Goal: Book appointment/travel/reservation

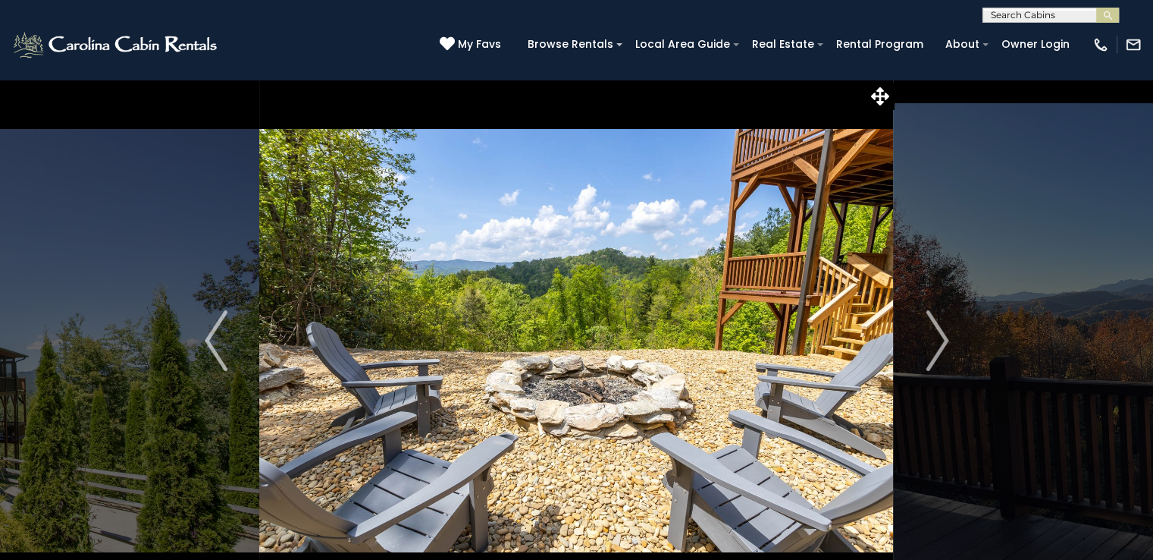
click at [930, 336] on img "Next" at bounding box center [937, 340] width 23 height 61
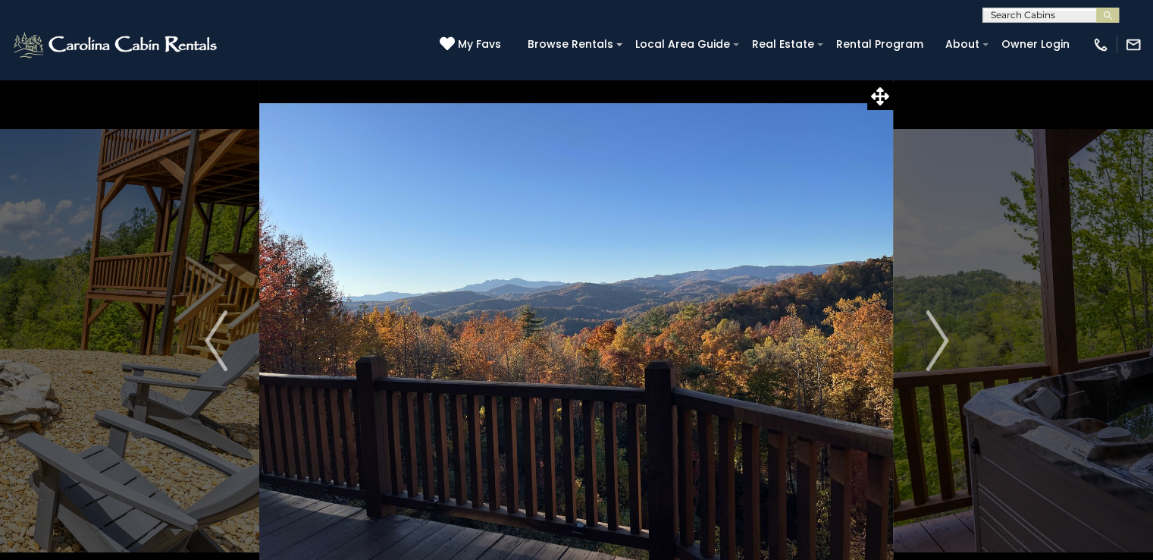
click at [945, 328] on img "Next" at bounding box center [937, 340] width 23 height 61
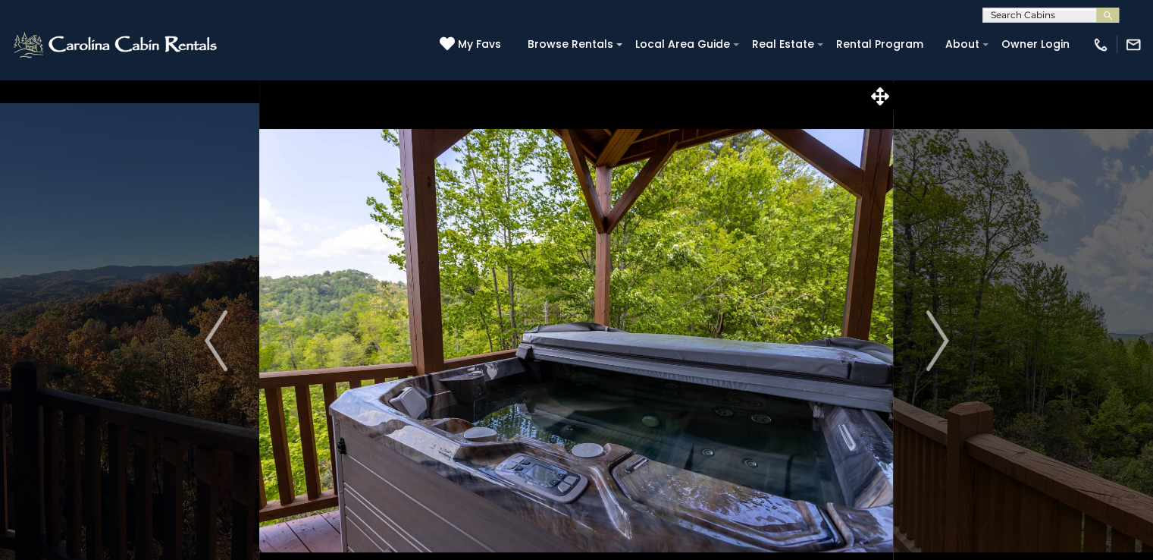
click at [946, 345] on img "Next" at bounding box center [937, 340] width 23 height 61
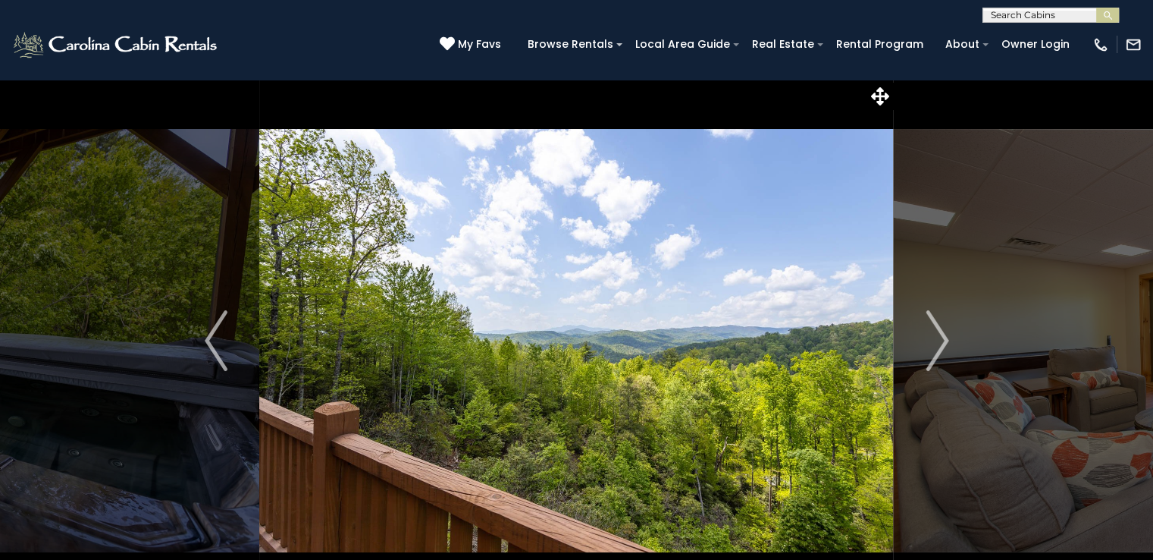
click at [947, 345] on img "Next" at bounding box center [937, 340] width 23 height 61
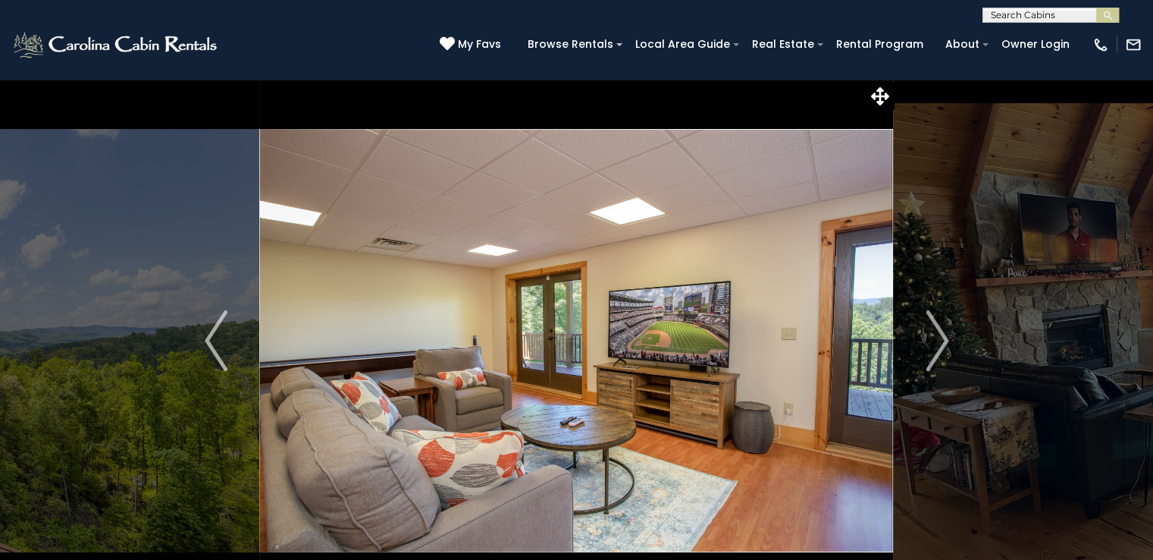
click at [938, 349] on img "Next" at bounding box center [937, 340] width 23 height 61
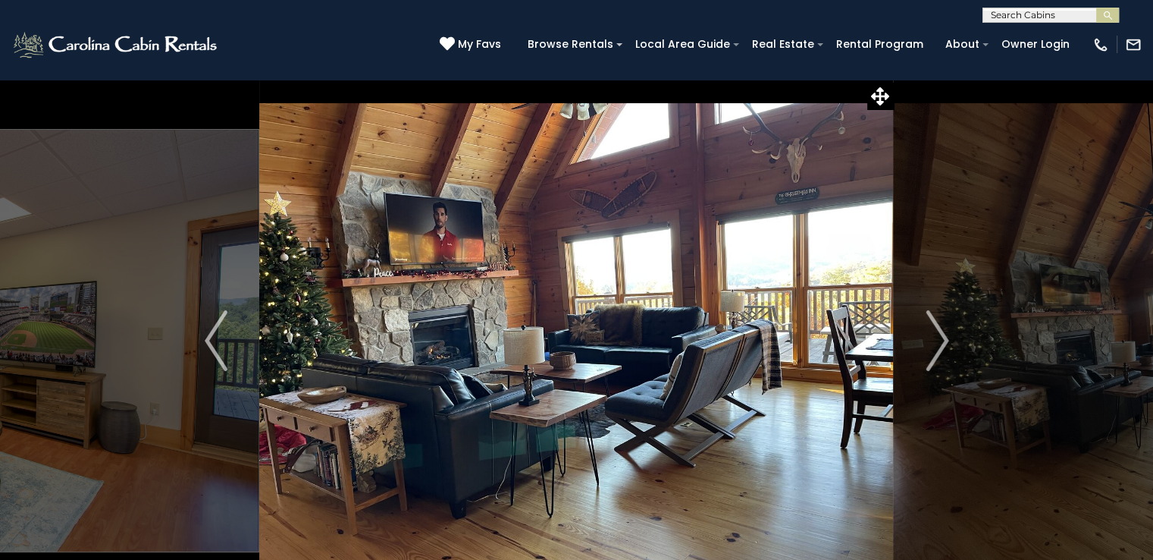
click at [938, 350] on img "Next" at bounding box center [937, 340] width 23 height 61
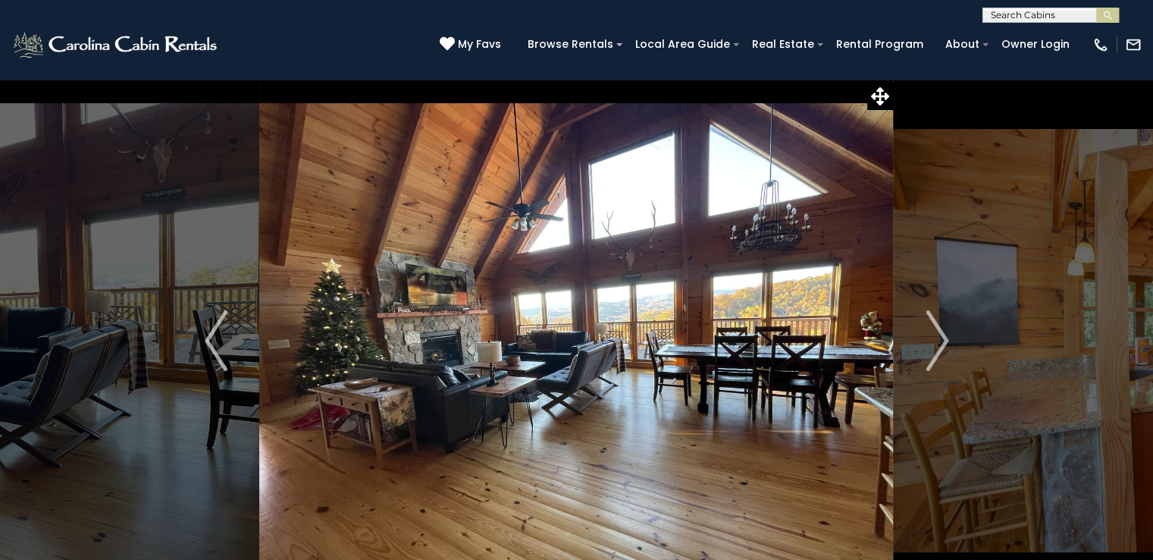
click at [935, 349] on img "Next" at bounding box center [937, 340] width 23 height 61
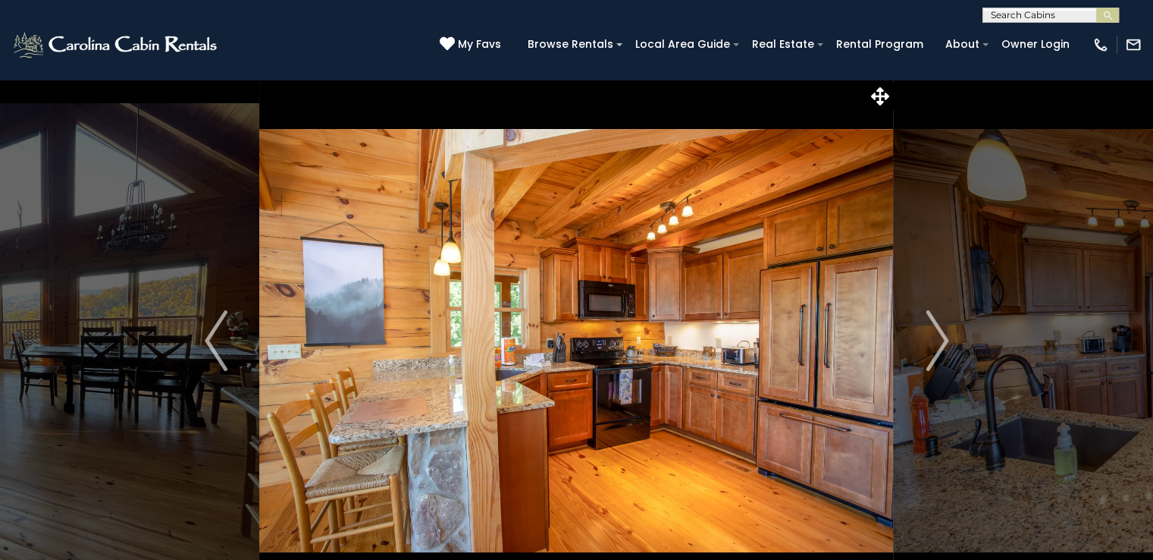
click at [939, 347] on img "Next" at bounding box center [937, 340] width 23 height 61
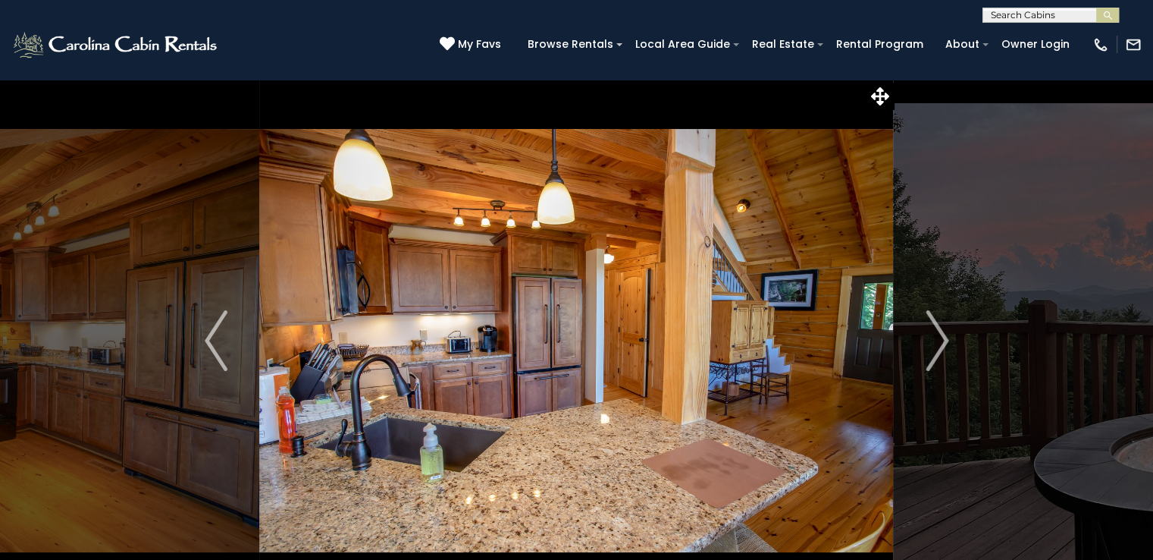
click at [934, 341] on img "Next" at bounding box center [937, 340] width 23 height 61
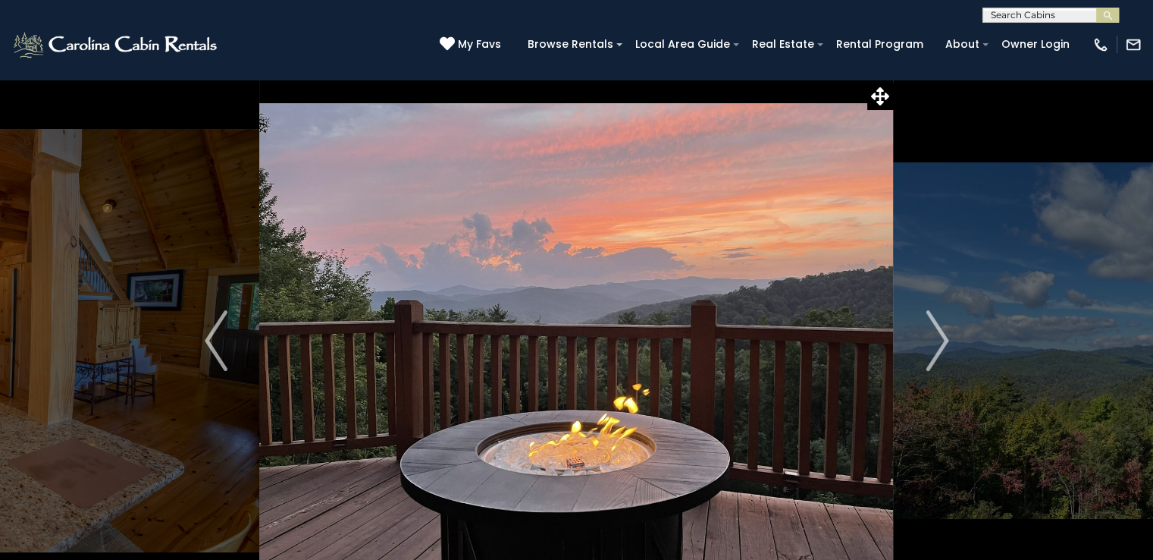
click at [937, 343] on img "Next" at bounding box center [937, 340] width 23 height 61
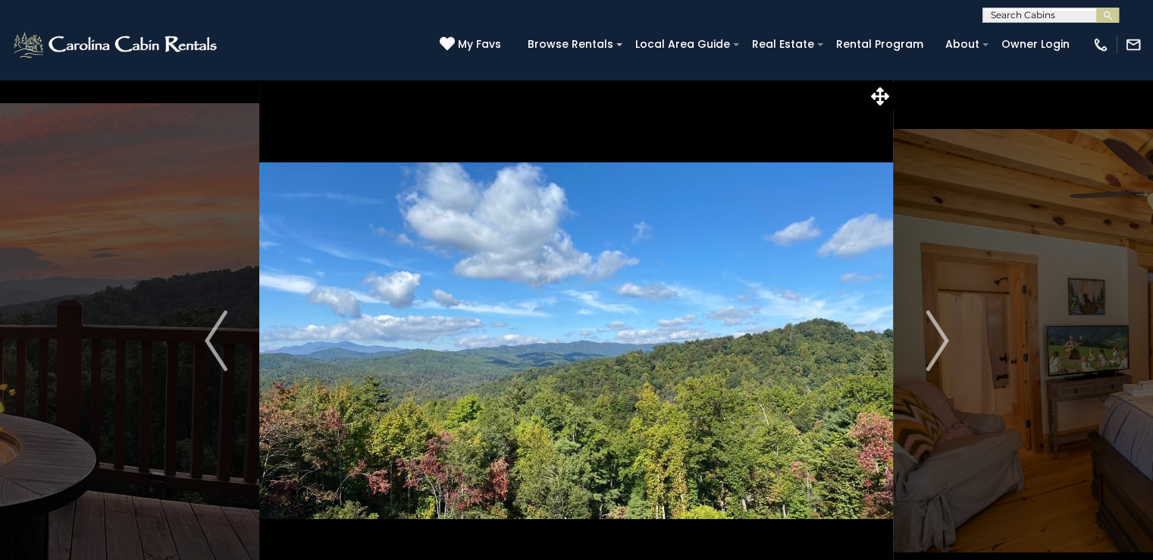
click at [932, 352] on img "Next" at bounding box center [937, 340] width 23 height 61
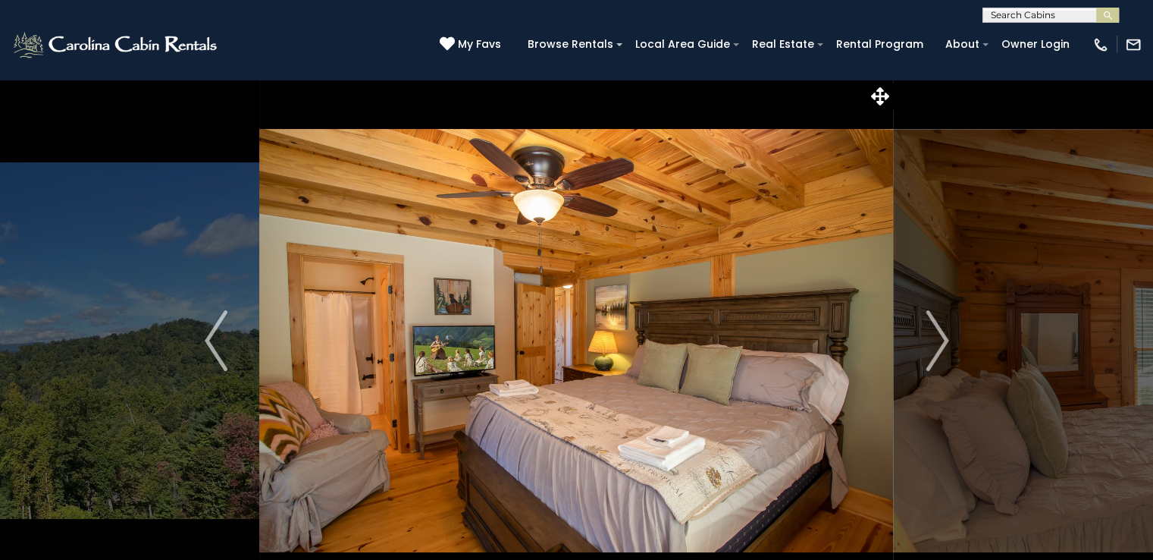
click at [942, 353] on img "Next" at bounding box center [937, 340] width 23 height 61
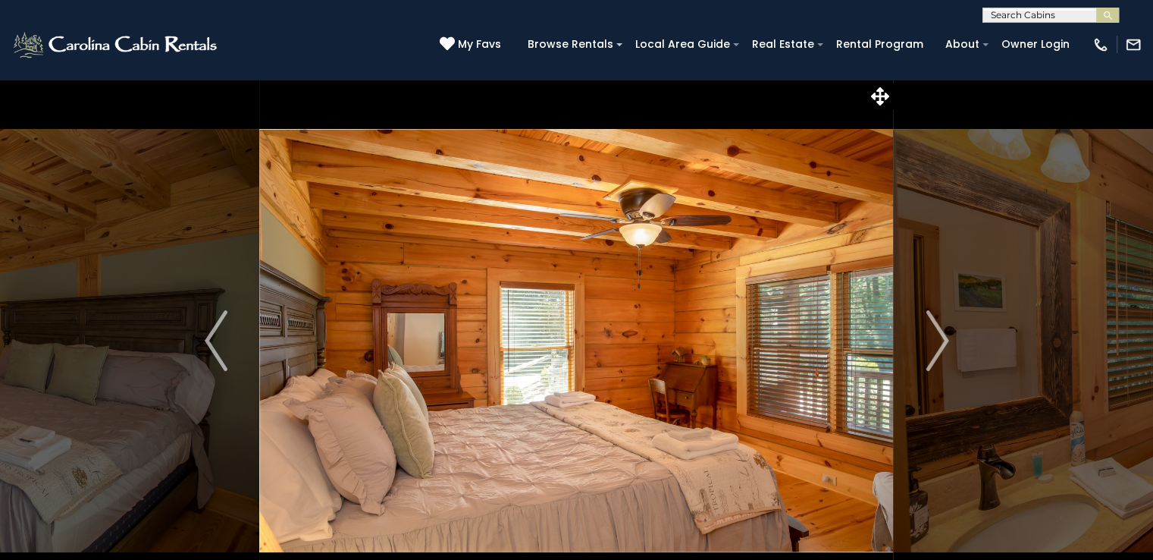
click at [946, 346] on img "Next" at bounding box center [937, 340] width 23 height 61
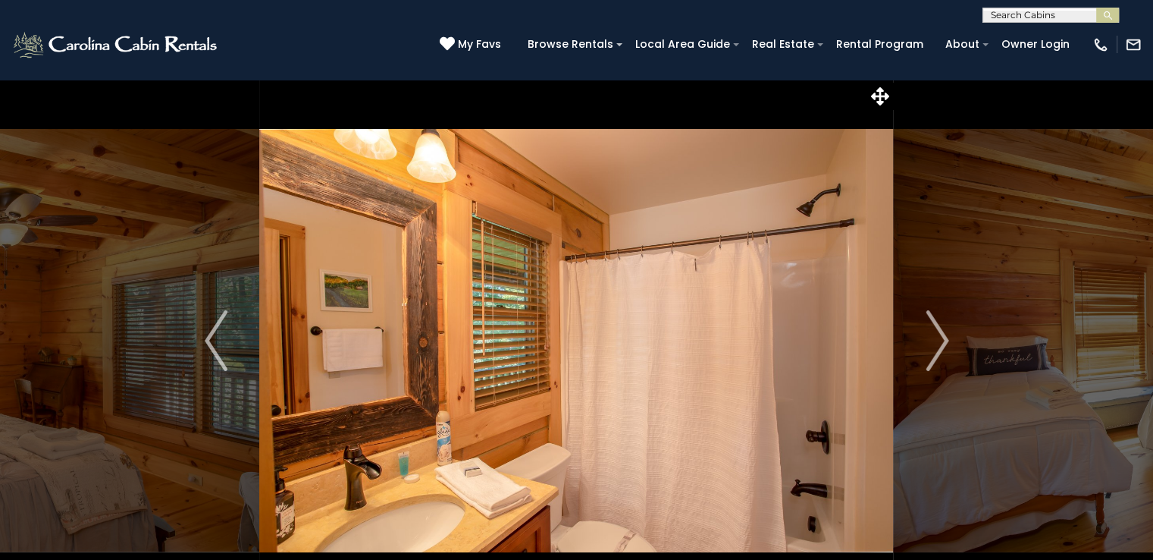
click at [936, 348] on img "Next" at bounding box center [937, 340] width 23 height 61
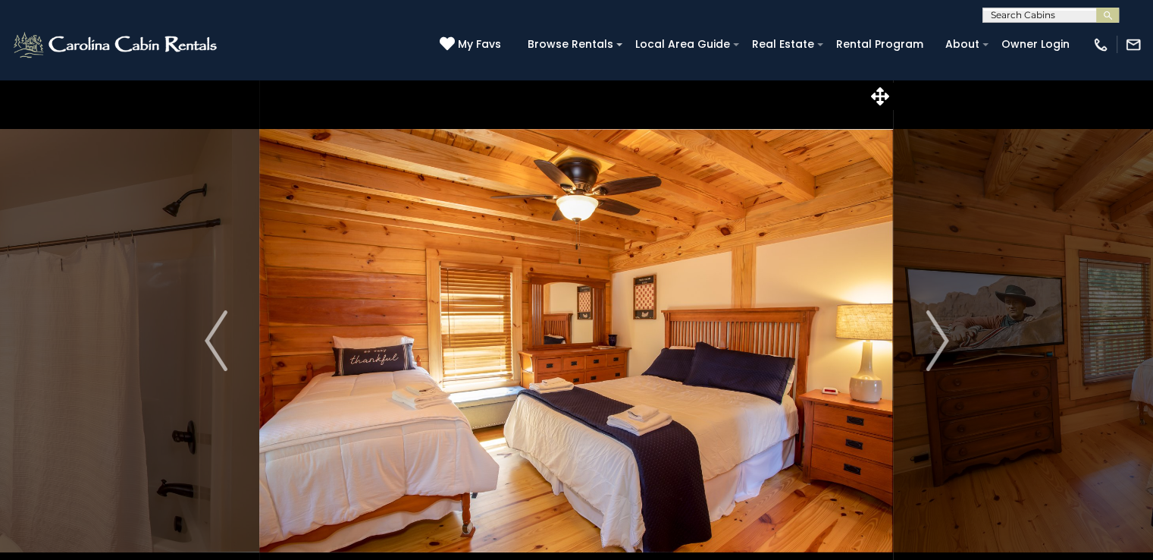
click at [928, 349] on img "Next" at bounding box center [937, 340] width 23 height 61
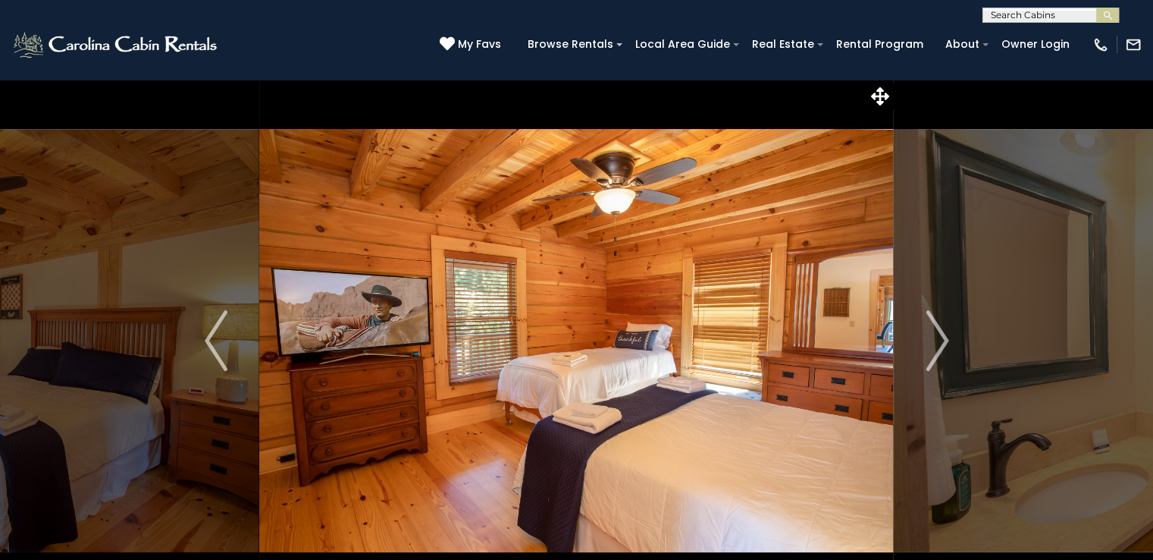
click at [931, 346] on img "Next" at bounding box center [937, 340] width 23 height 61
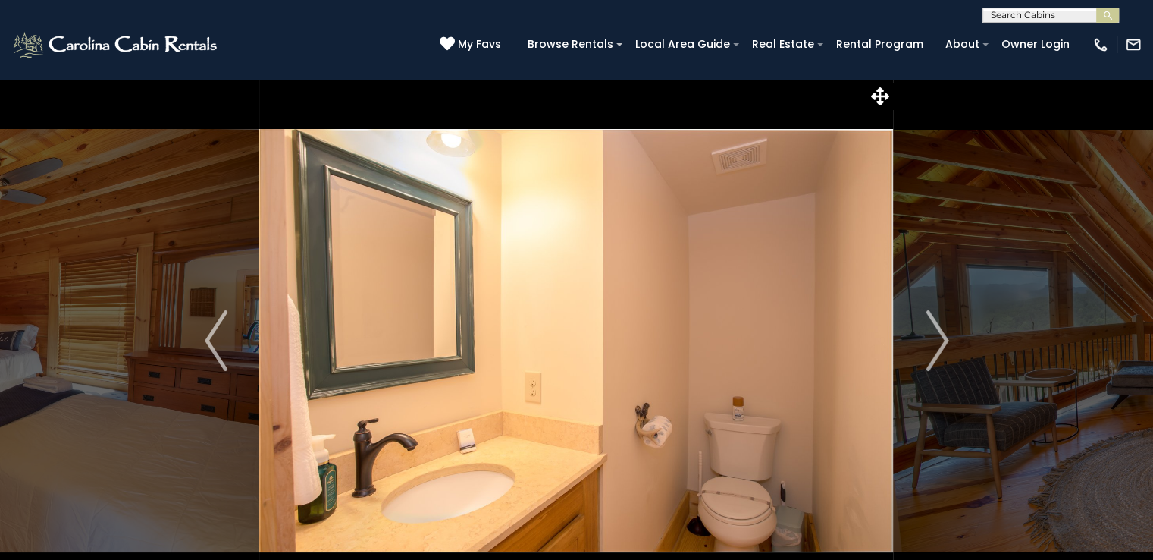
click at [930, 353] on img "Next" at bounding box center [937, 340] width 23 height 61
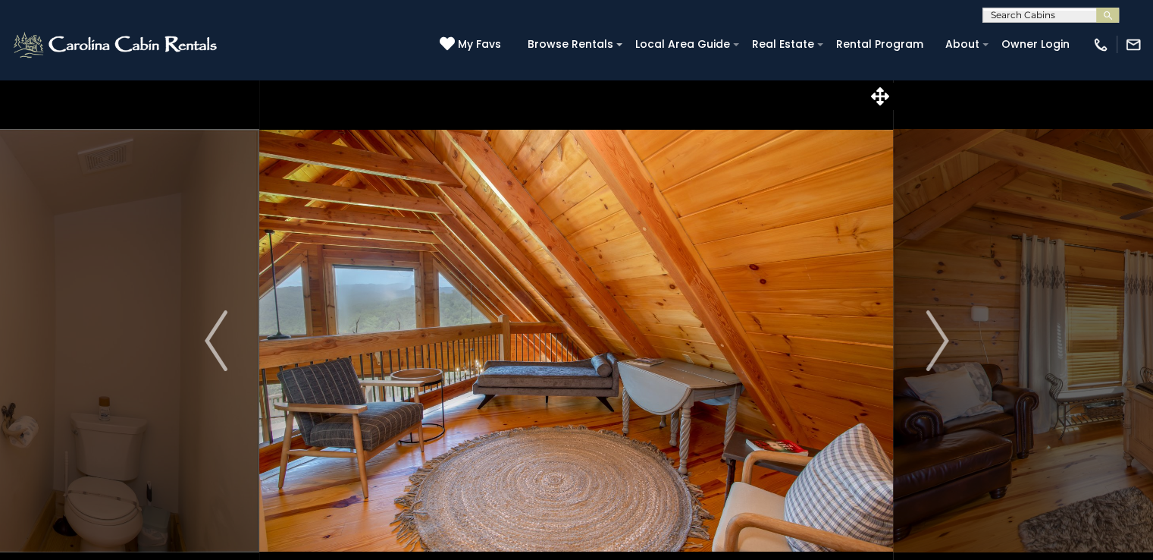
click at [946, 348] on img "Next" at bounding box center [937, 340] width 23 height 61
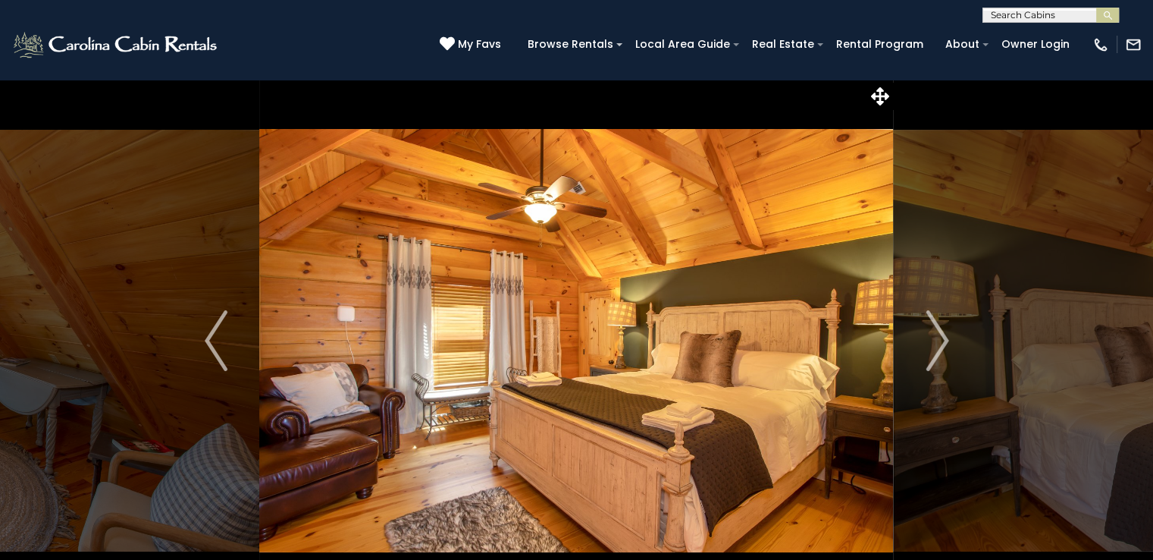
click at [206, 343] on img "Previous" at bounding box center [216, 340] width 23 height 61
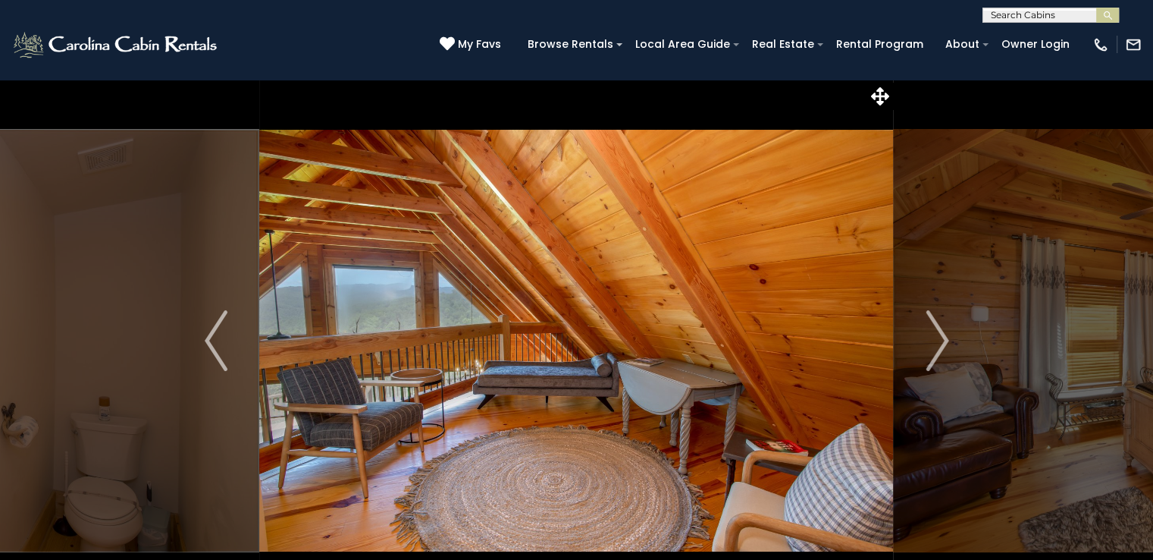
click at [949, 340] on button "Next" at bounding box center [937, 340] width 87 height 523
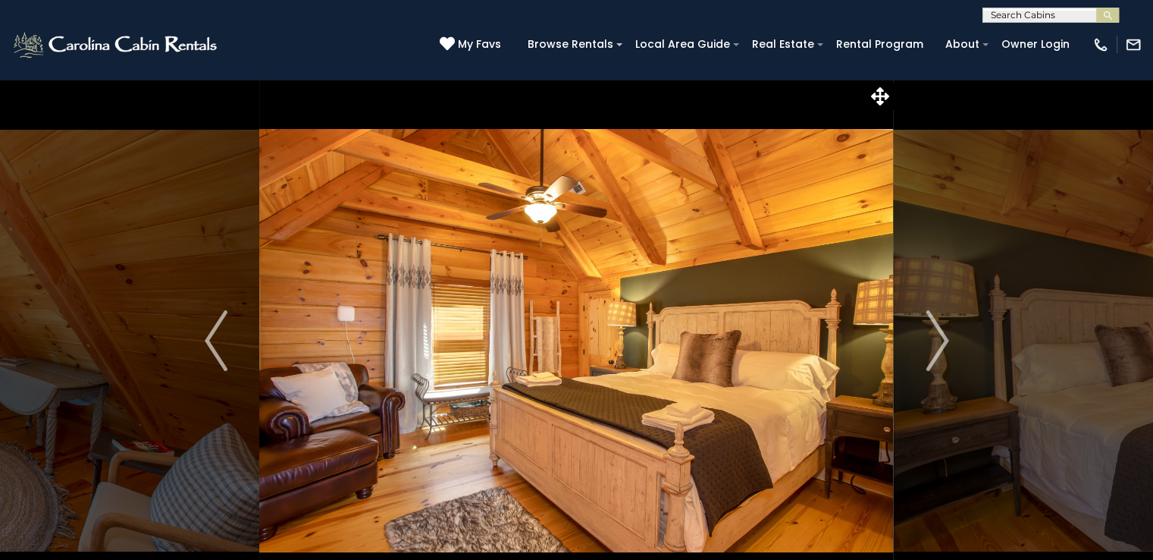
click at [936, 343] on img "Next" at bounding box center [937, 340] width 23 height 61
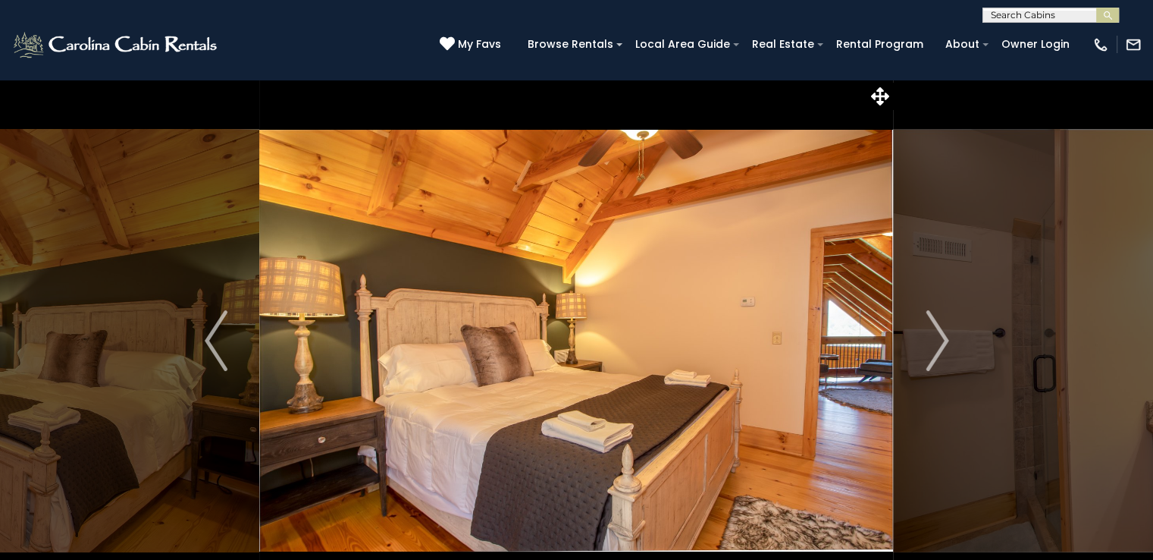
click at [949, 340] on button "Next" at bounding box center [937, 340] width 87 height 523
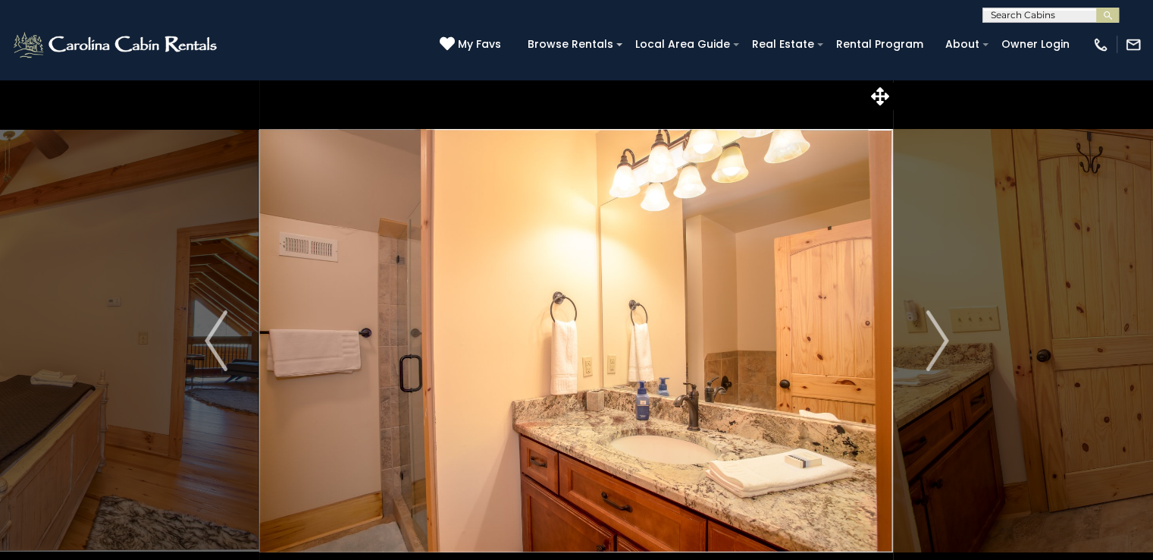
click at [943, 343] on img "Next" at bounding box center [937, 340] width 23 height 61
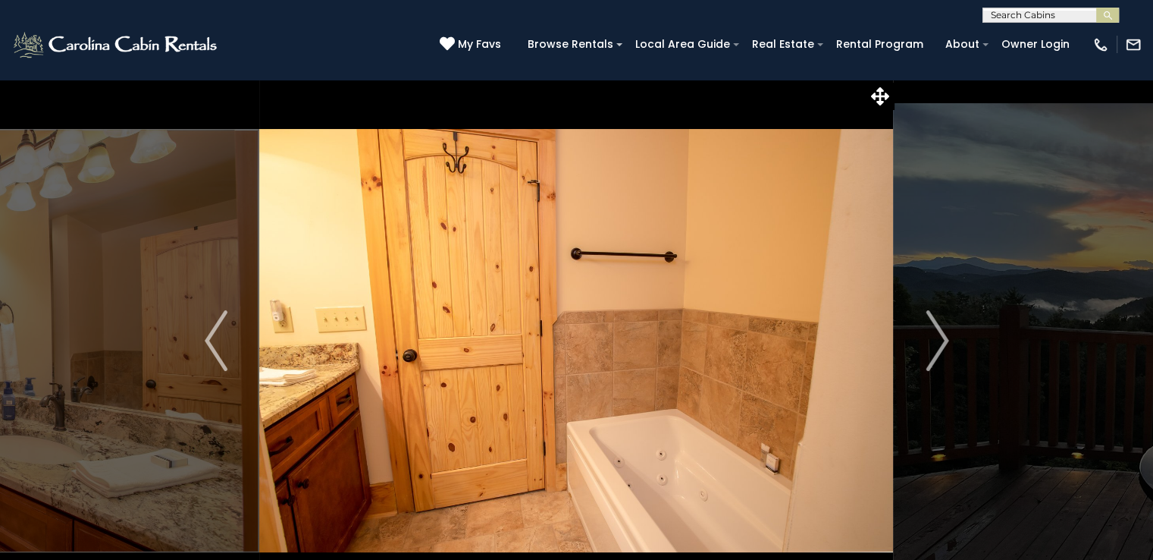
click at [946, 338] on img "Next" at bounding box center [937, 340] width 23 height 61
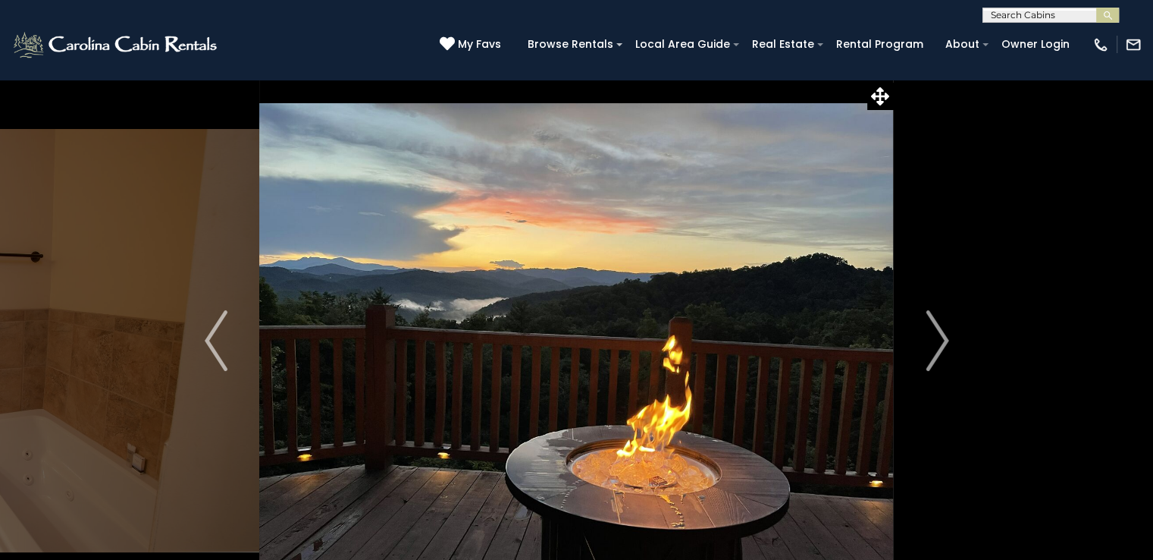
click at [951, 335] on button "Next" at bounding box center [937, 340] width 87 height 523
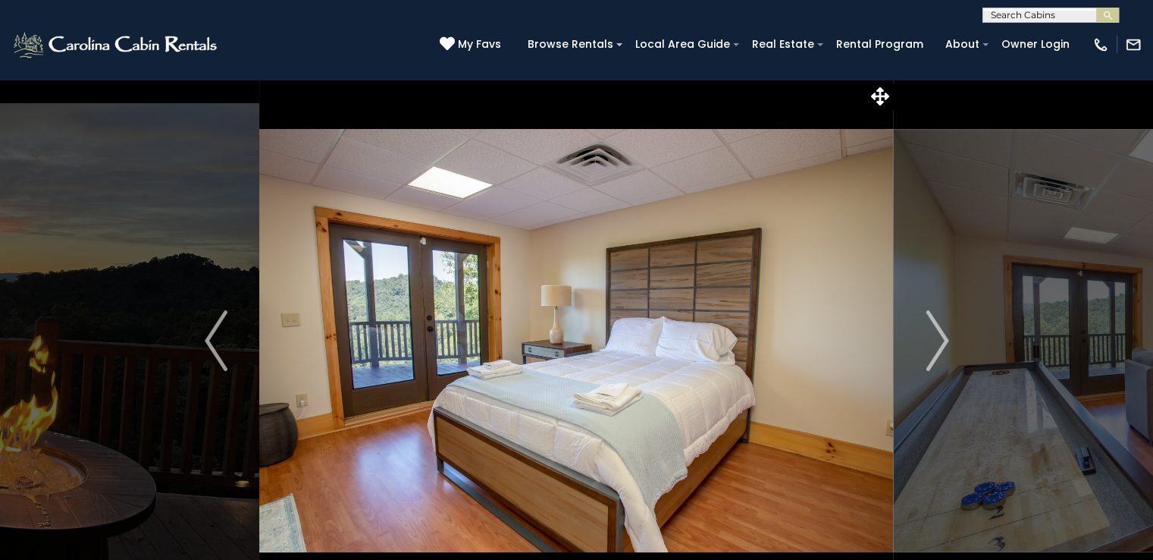
click at [946, 336] on img "Next" at bounding box center [937, 340] width 23 height 61
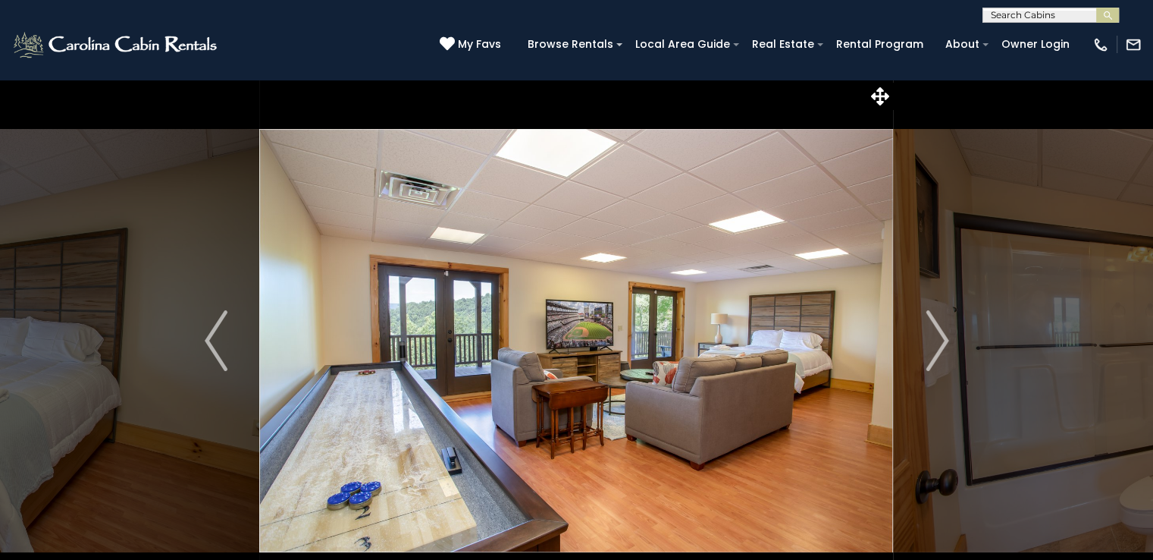
click at [941, 342] on img "Next" at bounding box center [937, 340] width 23 height 61
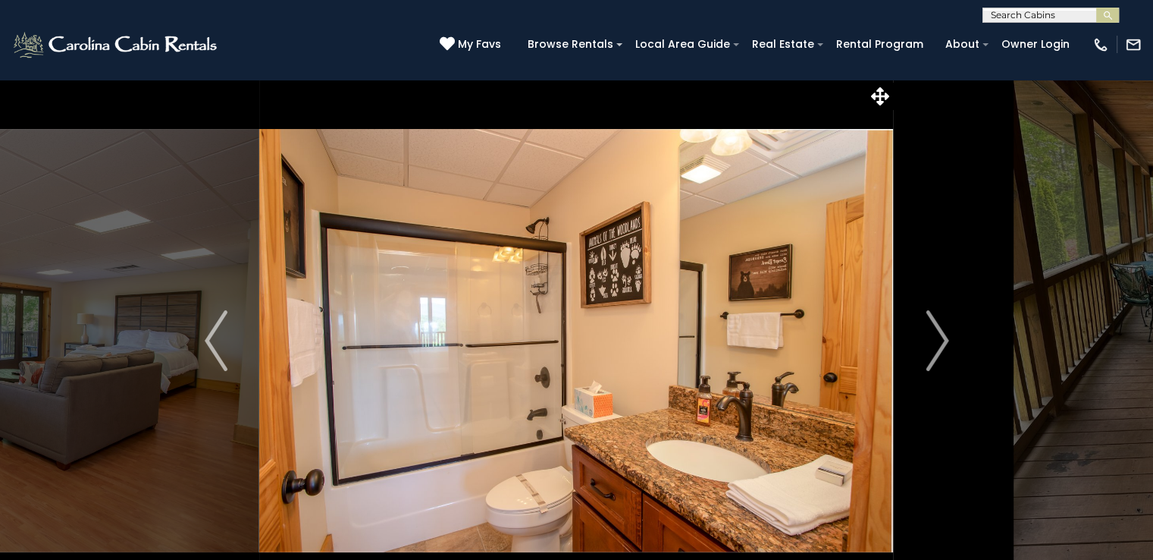
click at [944, 350] on img "Next" at bounding box center [937, 340] width 23 height 61
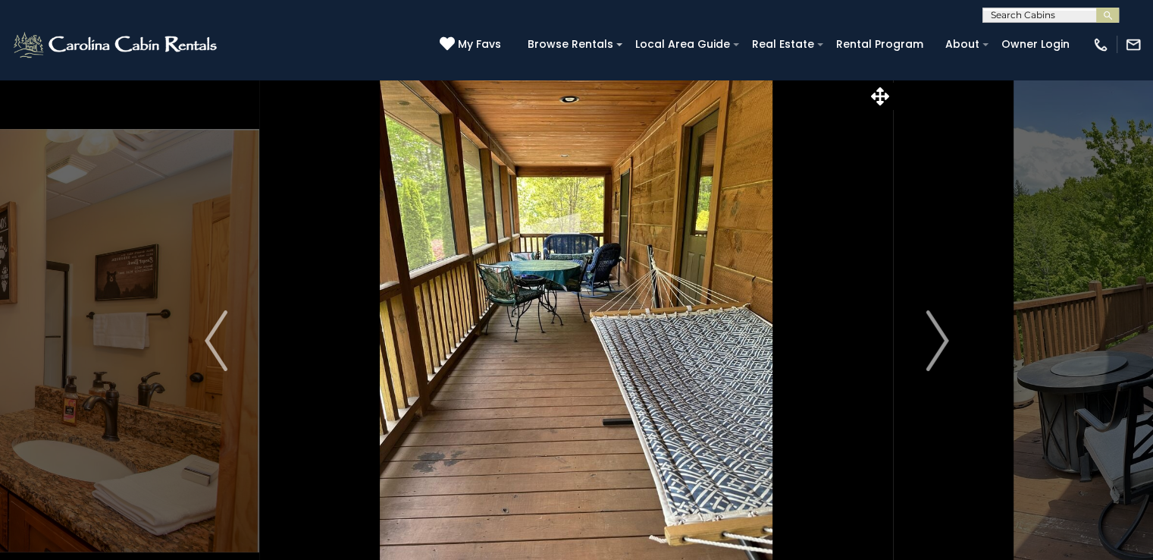
click at [945, 336] on img "Next" at bounding box center [937, 340] width 23 height 61
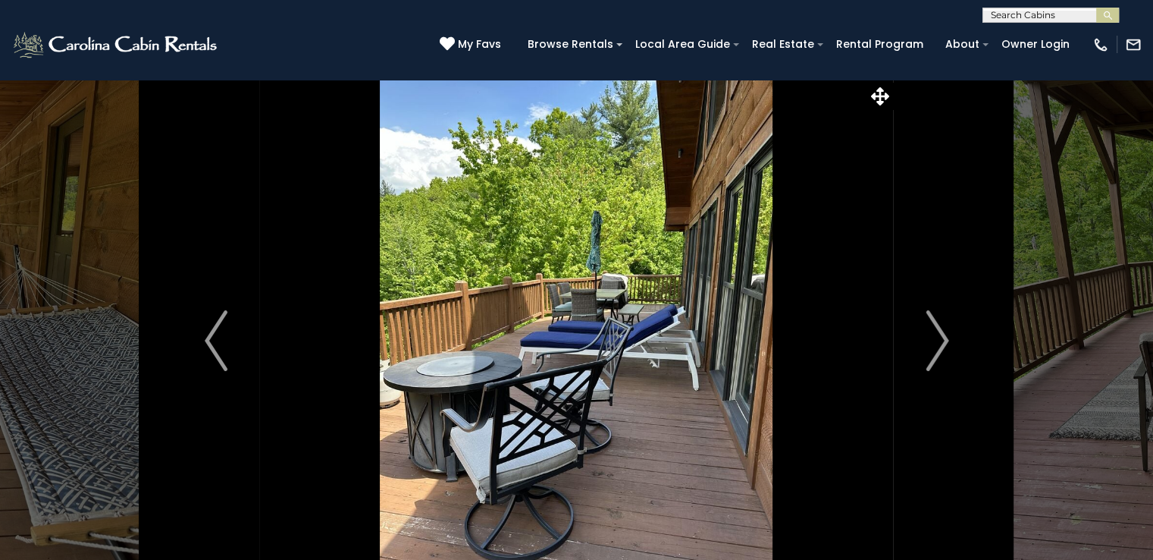
click at [945, 352] on img "Next" at bounding box center [937, 340] width 23 height 61
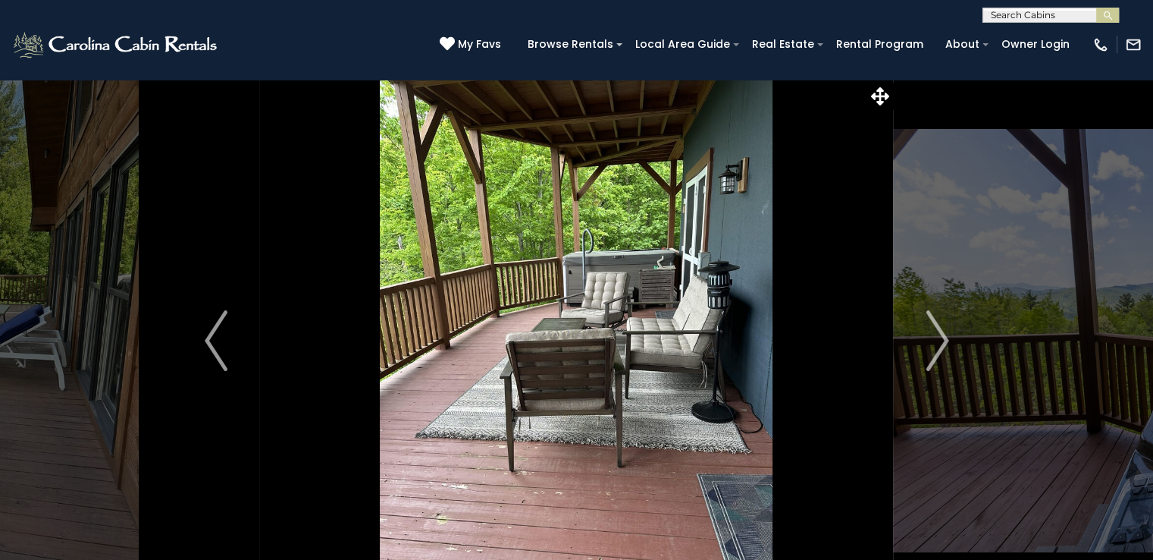
click at [945, 338] on img "Next" at bounding box center [937, 340] width 23 height 61
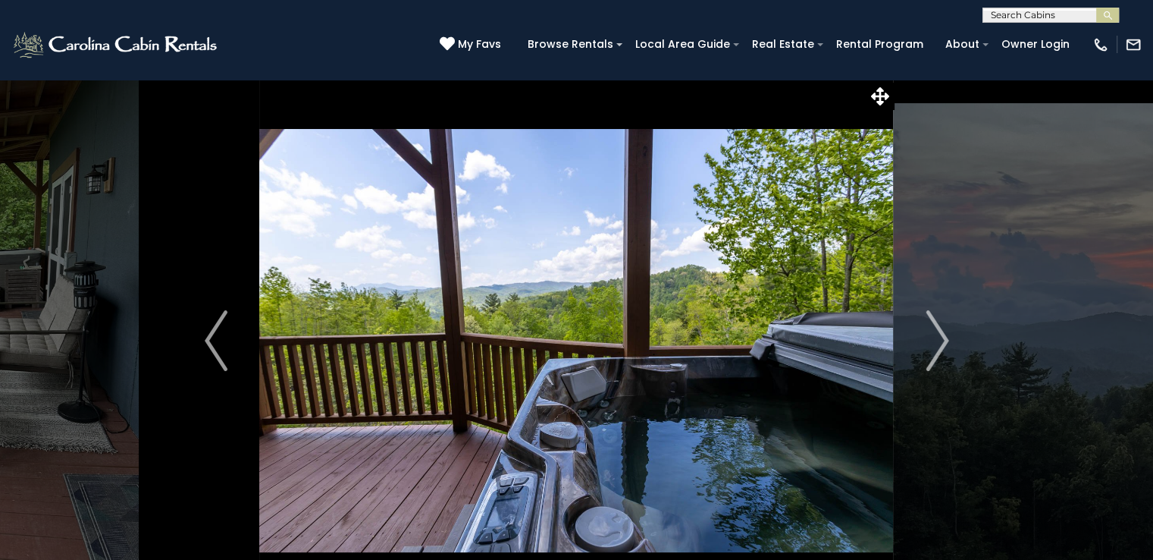
click at [936, 349] on img "Next" at bounding box center [937, 340] width 23 height 61
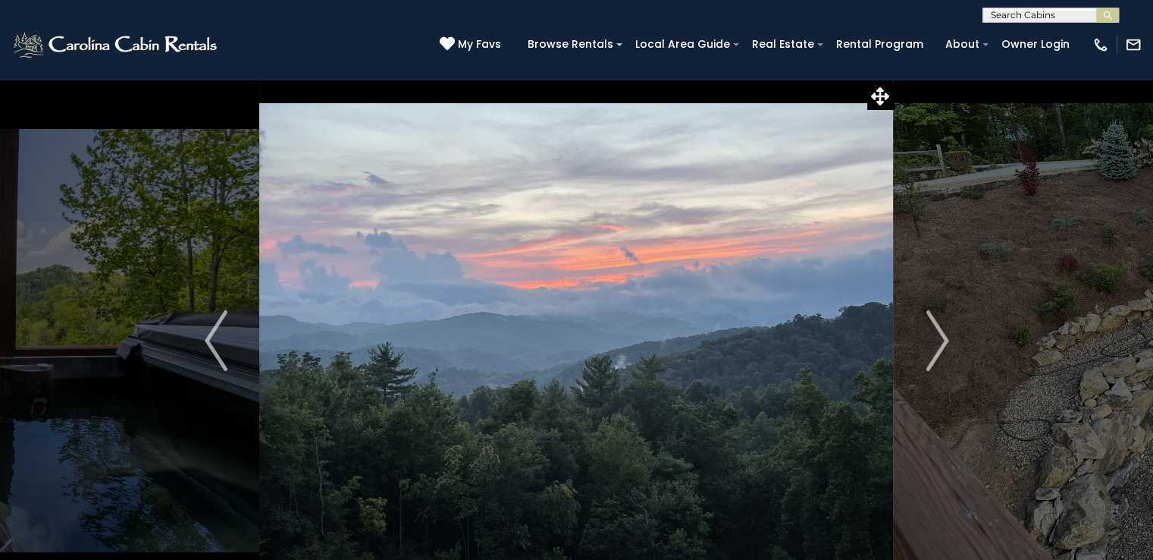
click at [940, 339] on img "Next" at bounding box center [937, 340] width 23 height 61
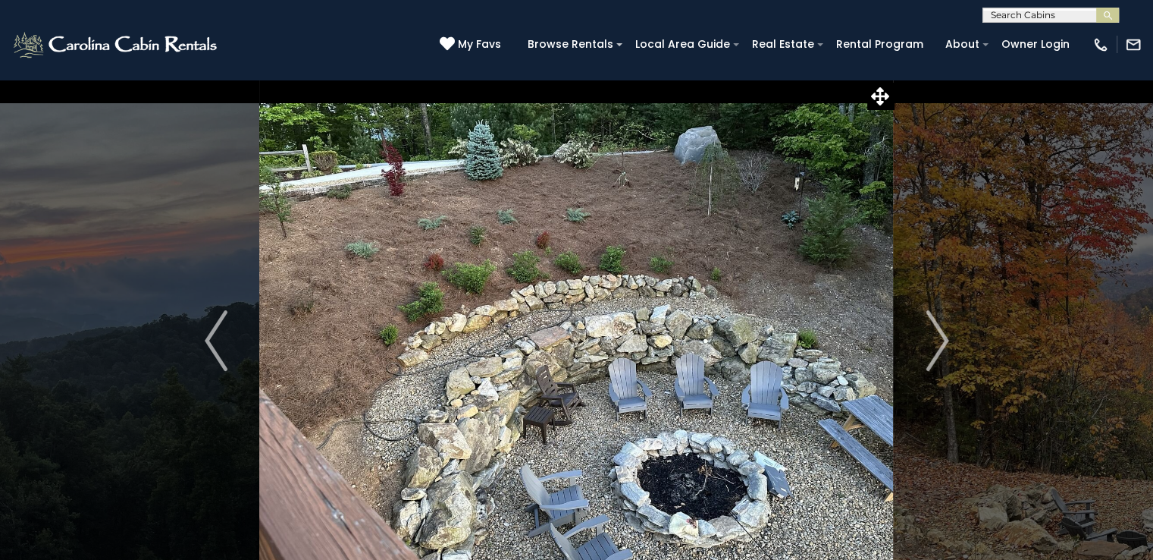
click at [937, 346] on img "Next" at bounding box center [937, 340] width 23 height 61
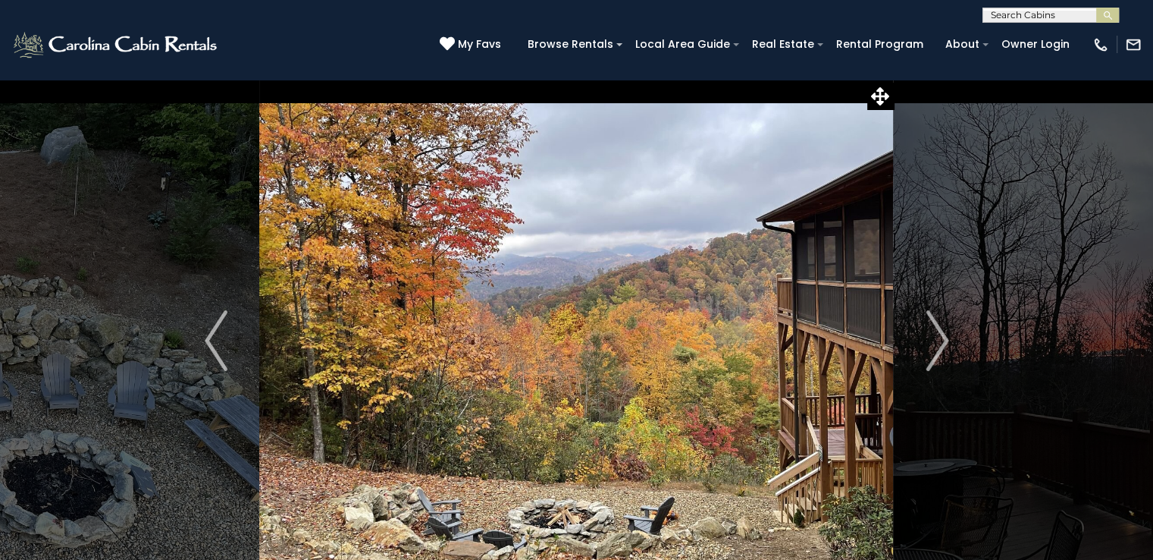
click at [933, 345] on img "Next" at bounding box center [937, 340] width 23 height 61
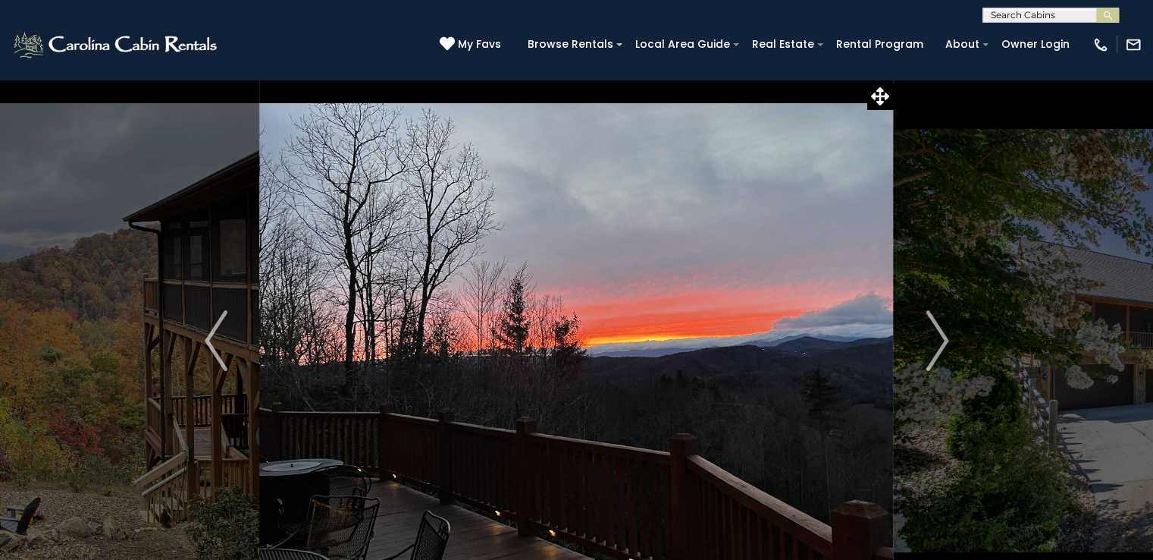
click at [942, 341] on img "Next" at bounding box center [937, 340] width 23 height 61
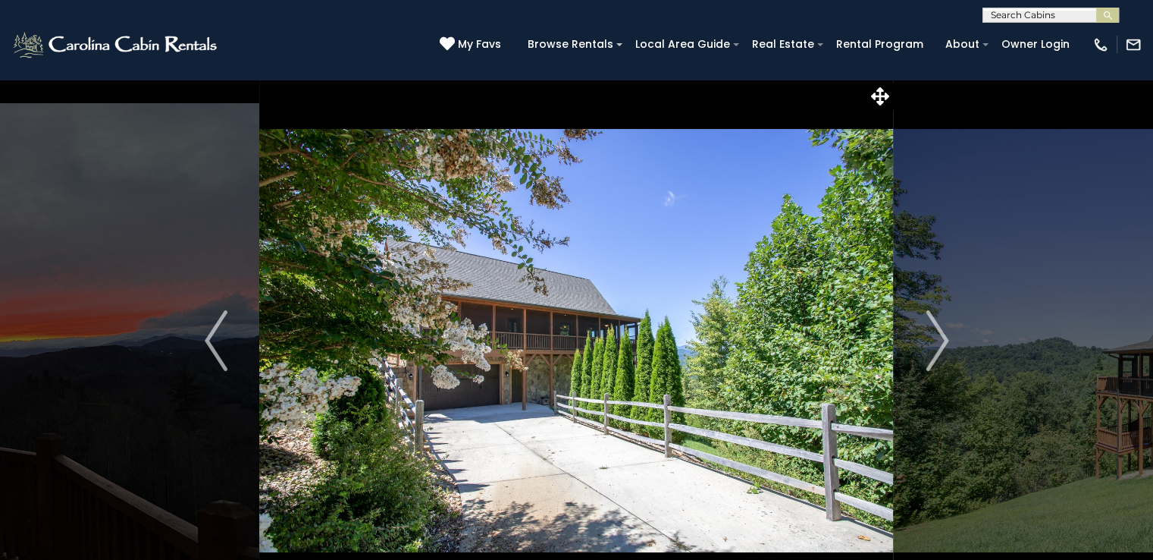
click at [953, 349] on button "Next" at bounding box center [937, 340] width 87 height 523
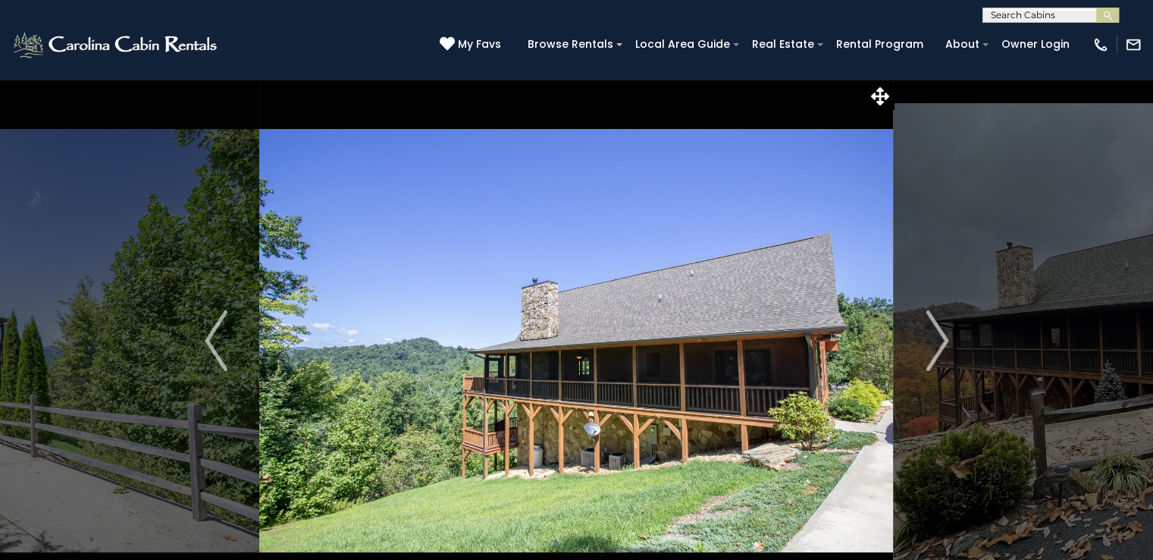
click at [940, 348] on img "Next" at bounding box center [937, 340] width 23 height 61
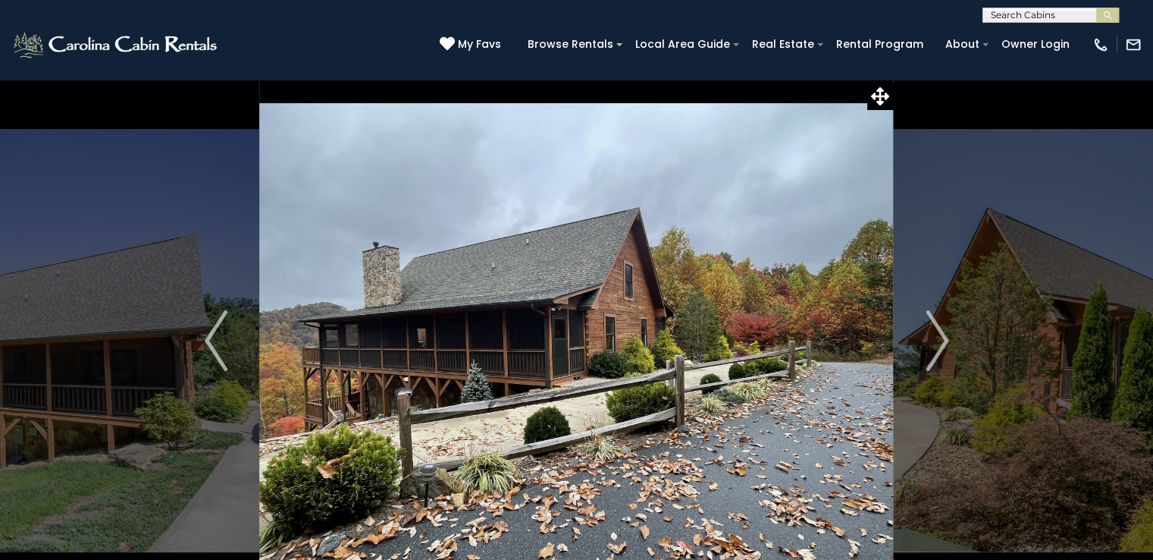
click at [943, 340] on img "Next" at bounding box center [937, 340] width 23 height 61
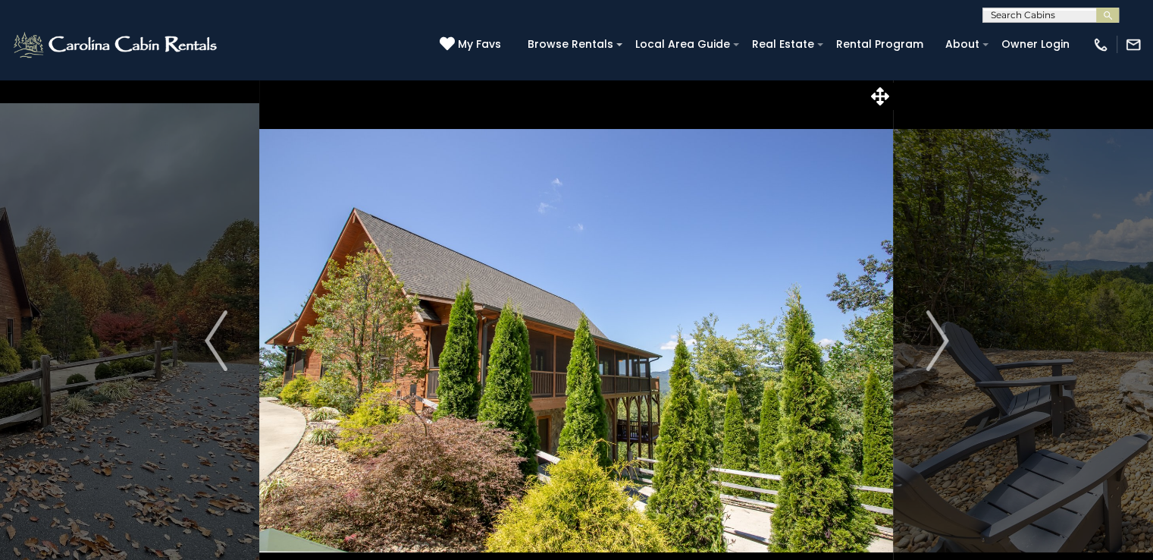
click at [933, 350] on img "Next" at bounding box center [937, 340] width 23 height 61
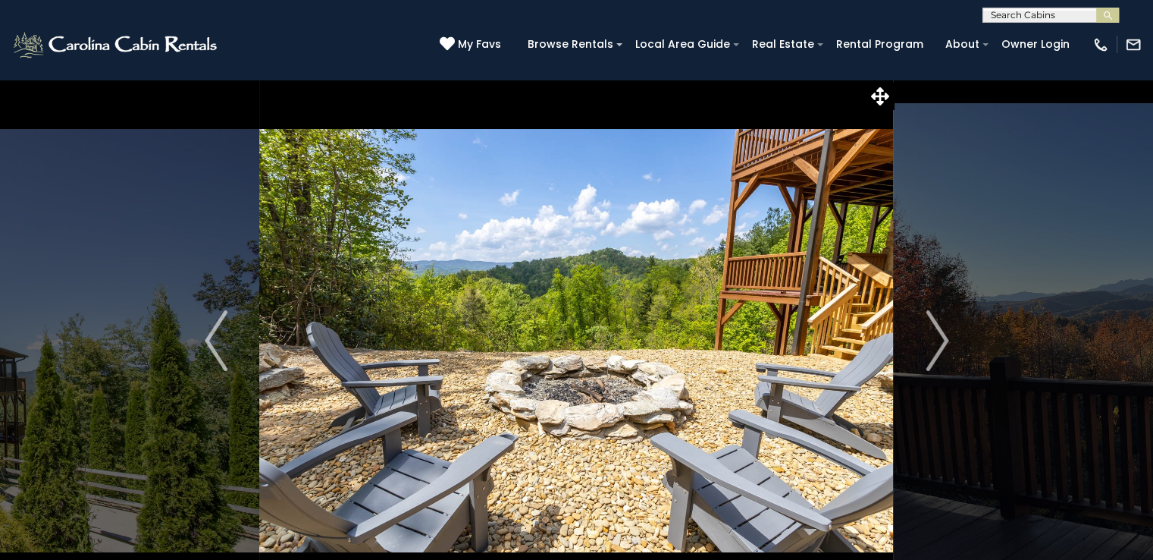
click at [940, 337] on img "Next" at bounding box center [937, 340] width 23 height 61
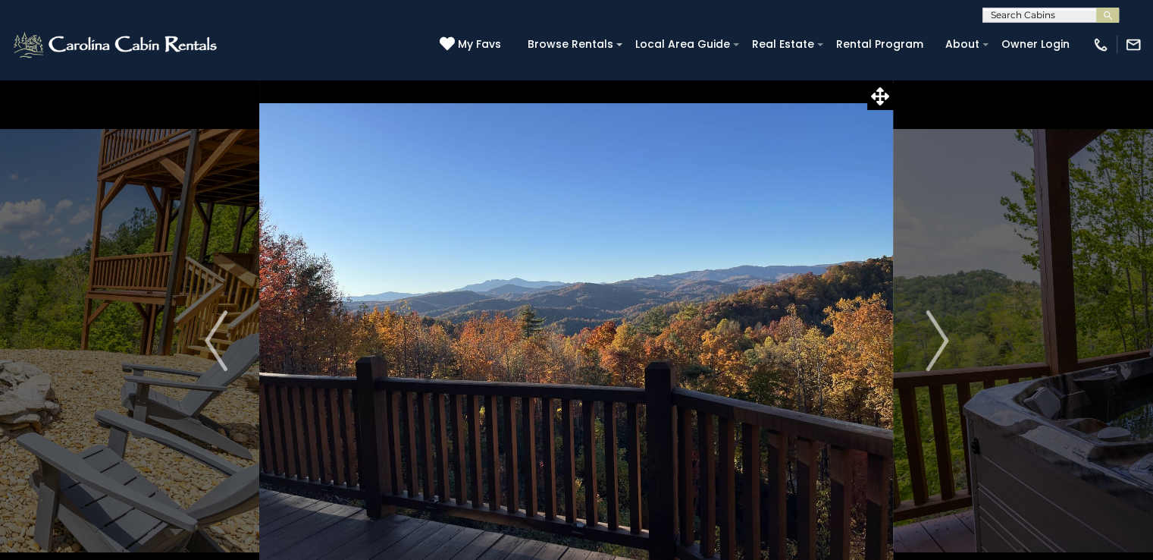
click at [940, 340] on img "Next" at bounding box center [937, 340] width 23 height 61
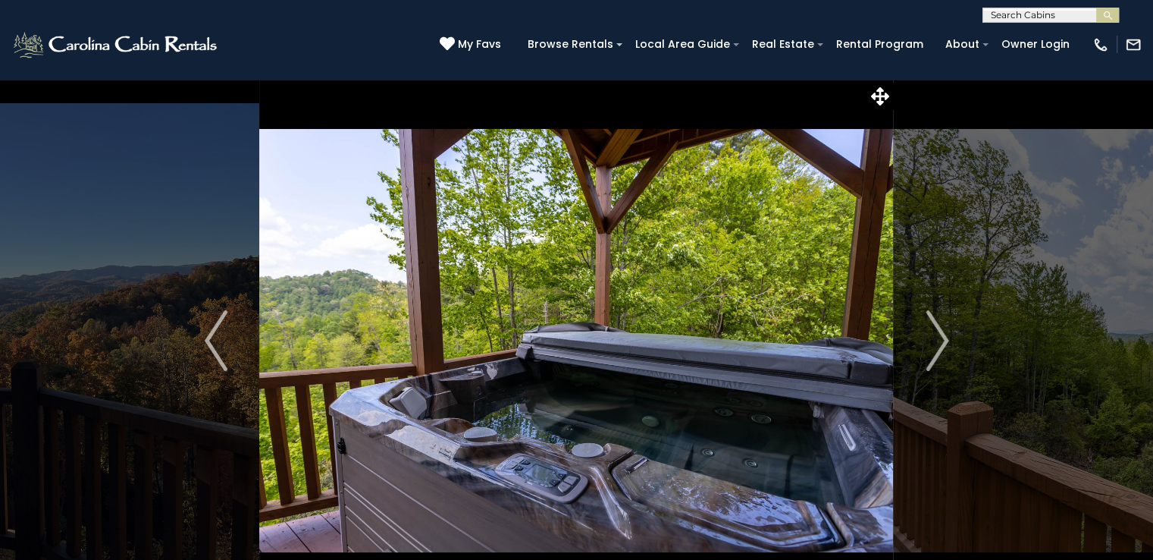
click at [933, 350] on img "Next" at bounding box center [937, 340] width 23 height 61
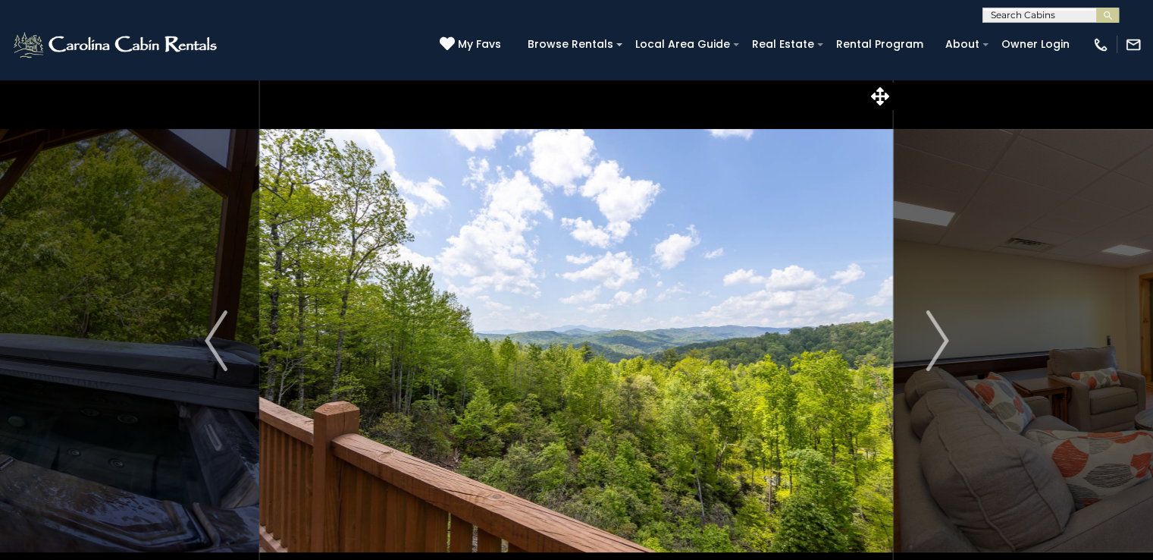
click at [938, 343] on img "Next" at bounding box center [937, 340] width 23 height 61
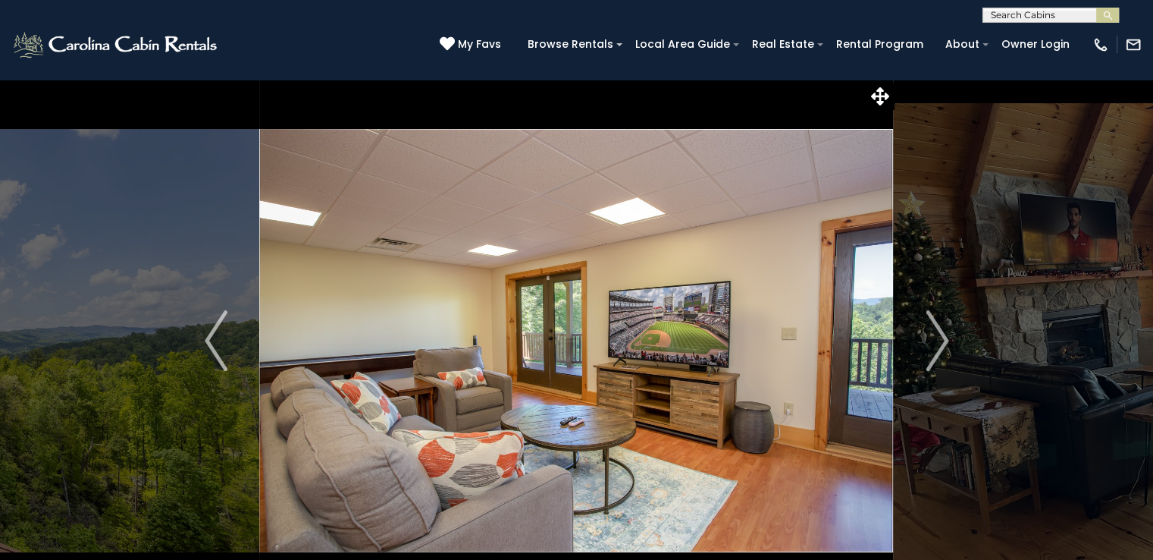
click at [948, 346] on img "Next" at bounding box center [937, 340] width 23 height 61
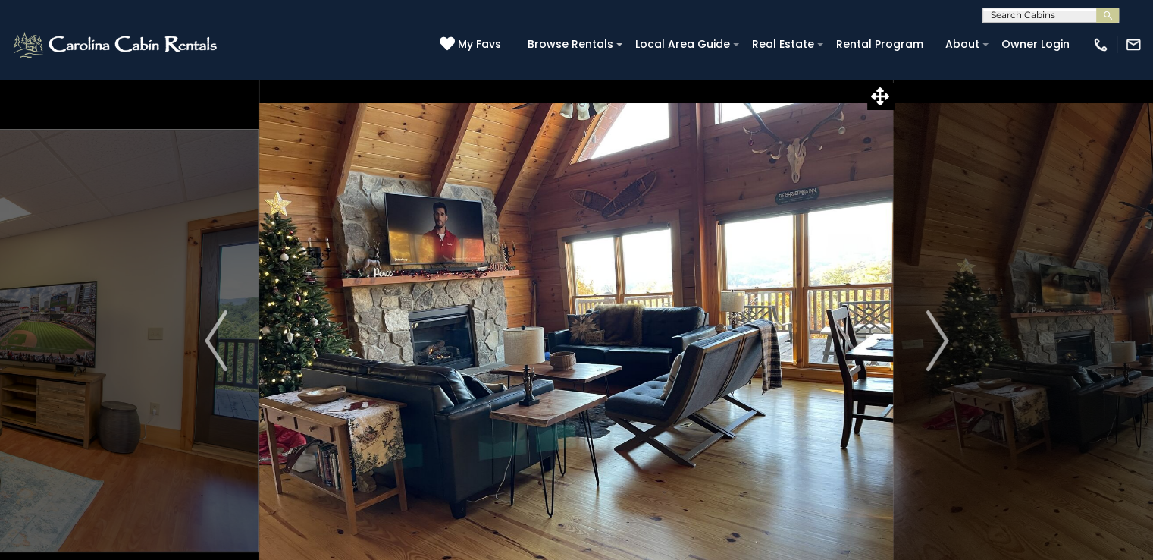
click at [932, 342] on img "Next" at bounding box center [937, 340] width 23 height 61
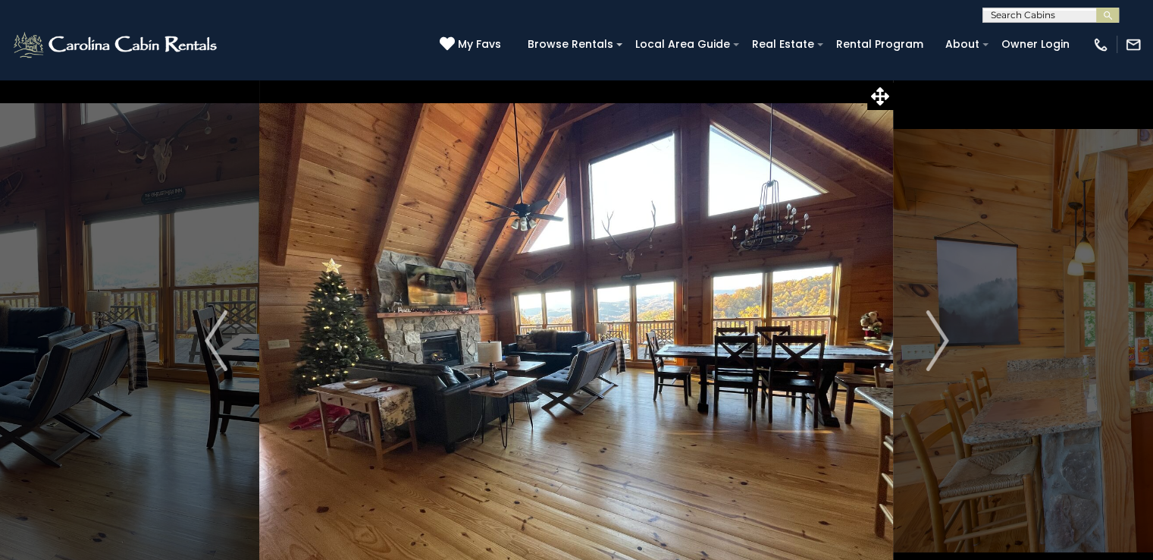
click at [943, 348] on img "Next" at bounding box center [937, 340] width 23 height 61
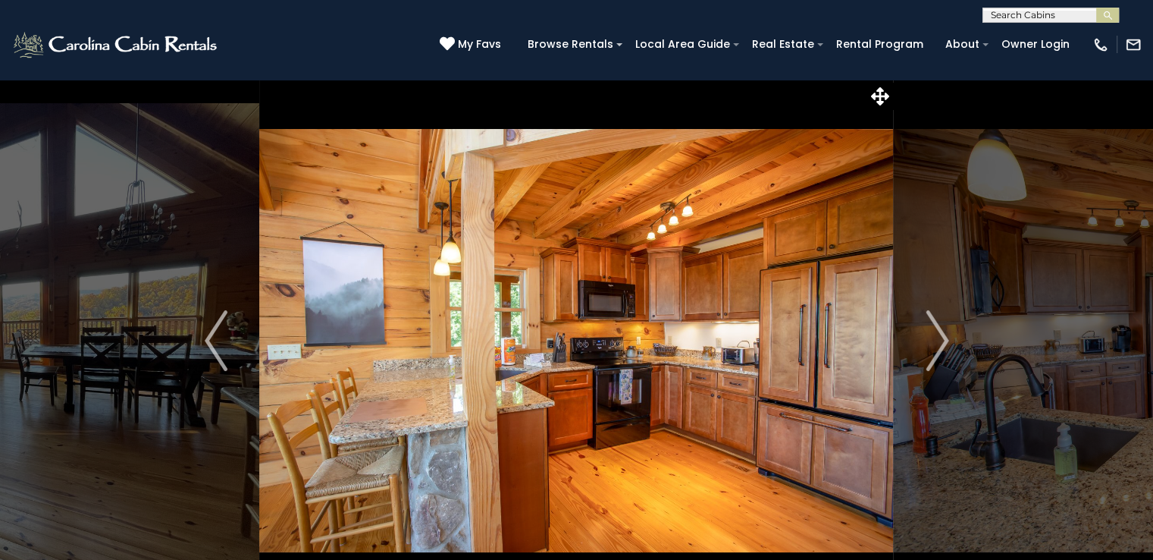
click at [933, 340] on img "Next" at bounding box center [937, 340] width 23 height 61
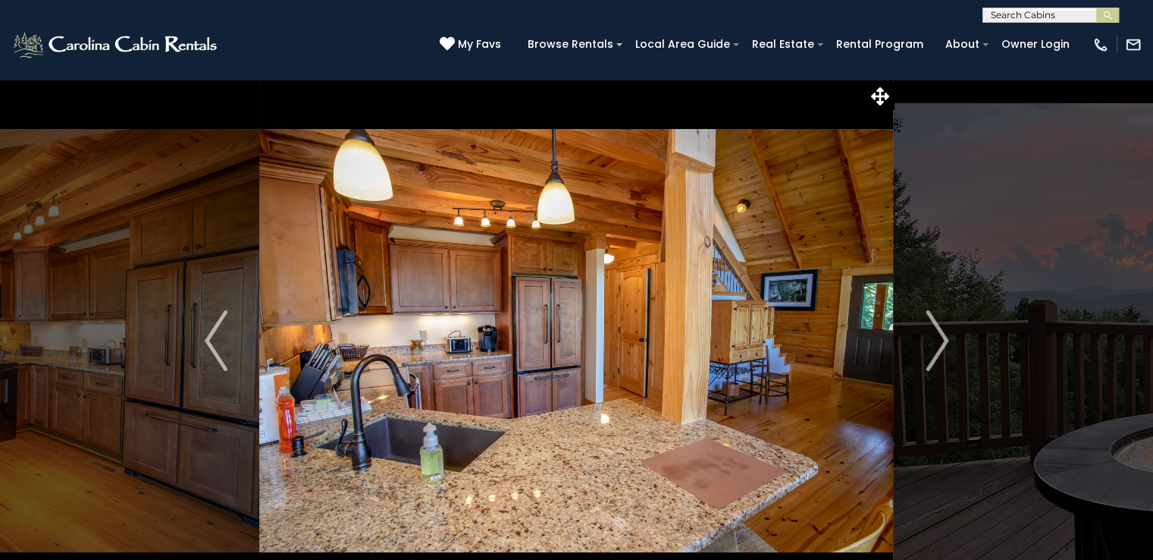
click at [943, 350] on img "Next" at bounding box center [937, 340] width 23 height 61
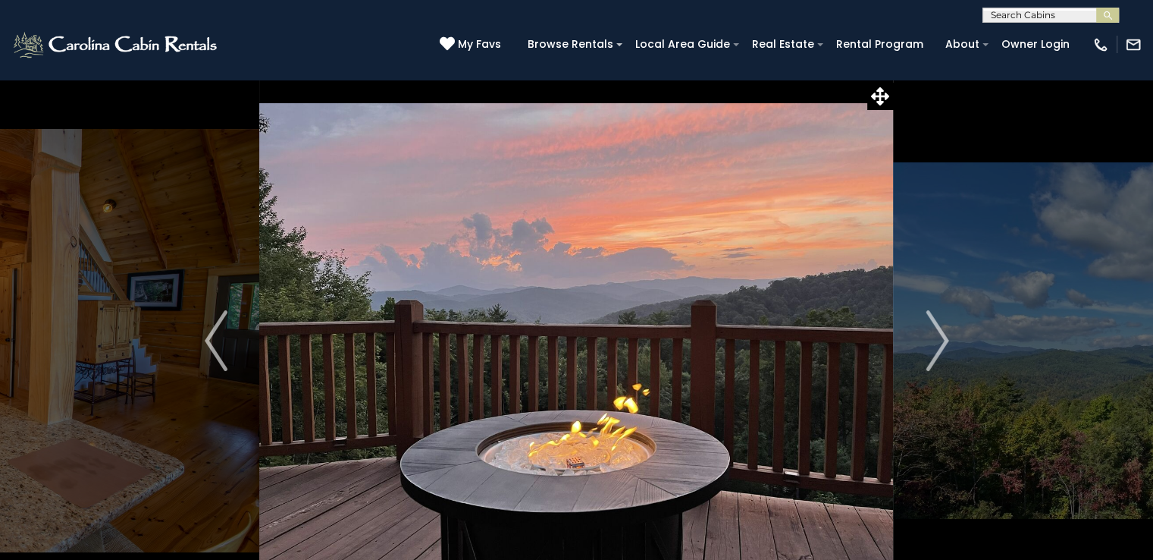
click at [934, 346] on img "Next" at bounding box center [937, 340] width 23 height 61
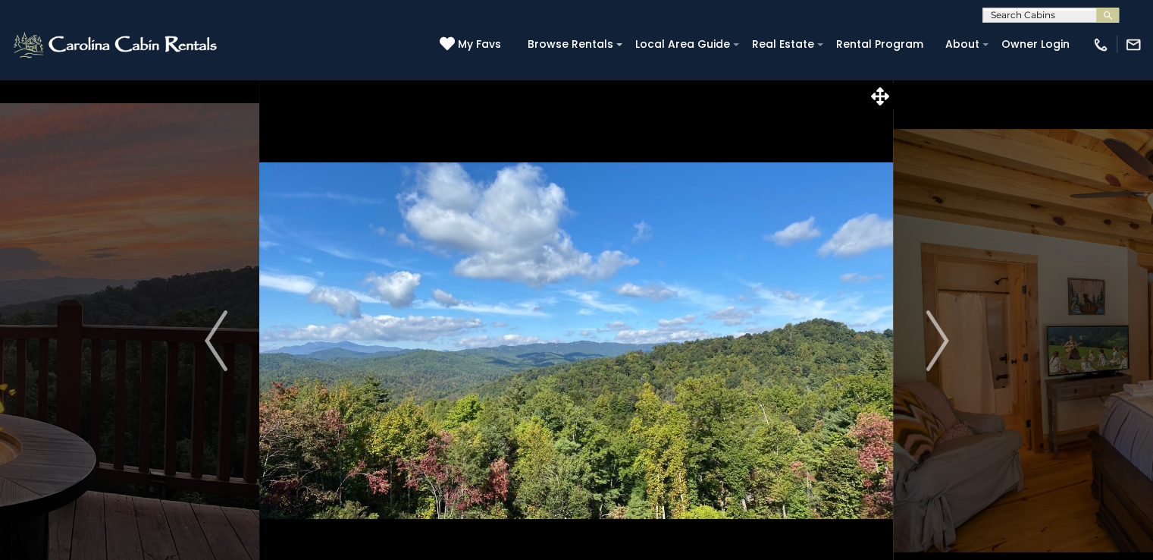
click at [938, 337] on img "Next" at bounding box center [937, 340] width 23 height 61
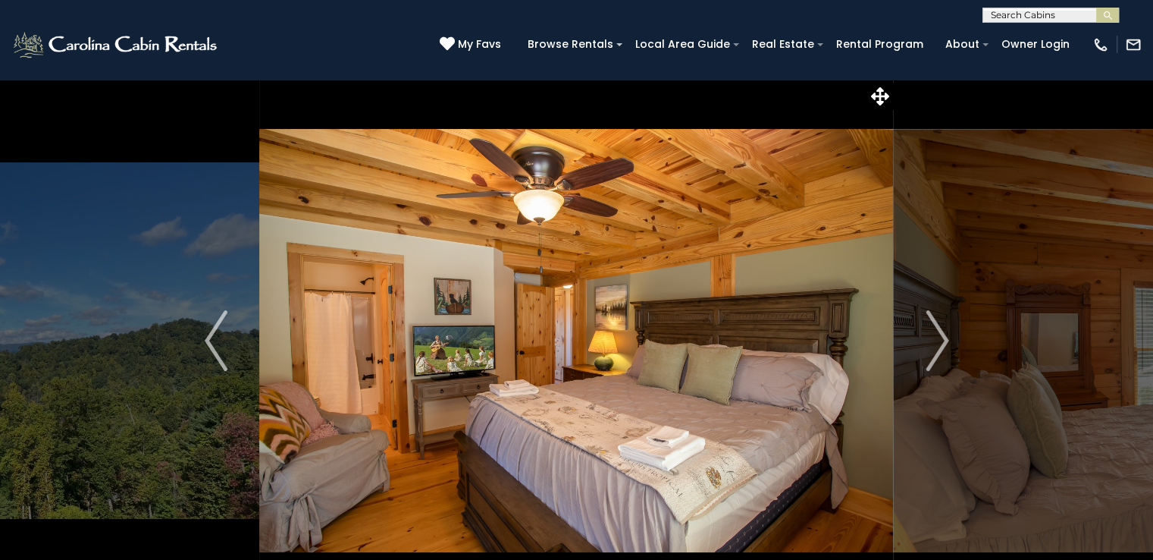
click at [937, 337] on img "Next" at bounding box center [937, 340] width 23 height 61
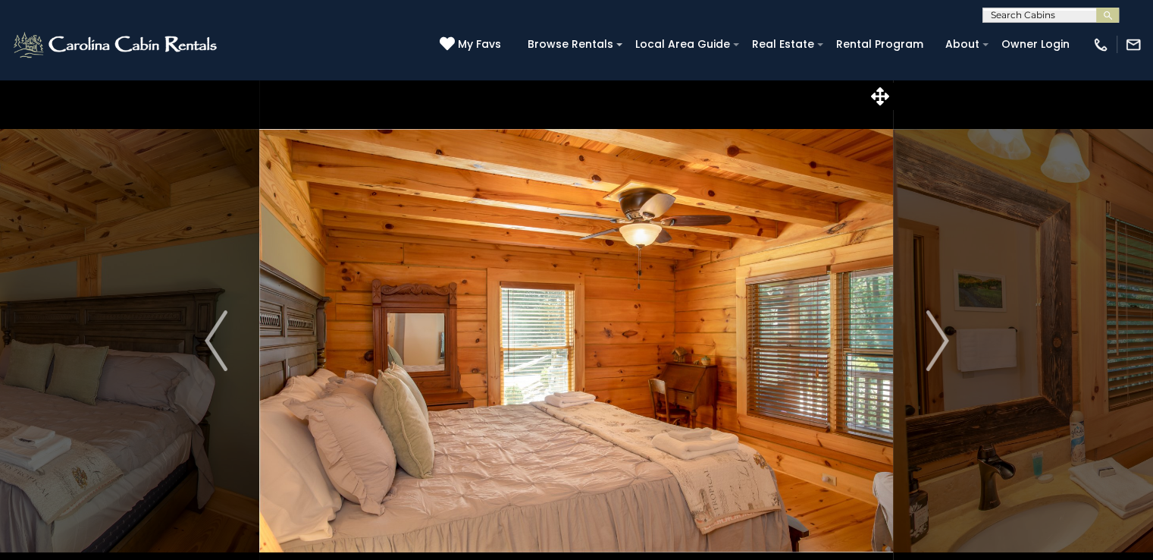
click at [936, 347] on img "Next" at bounding box center [937, 340] width 23 height 61
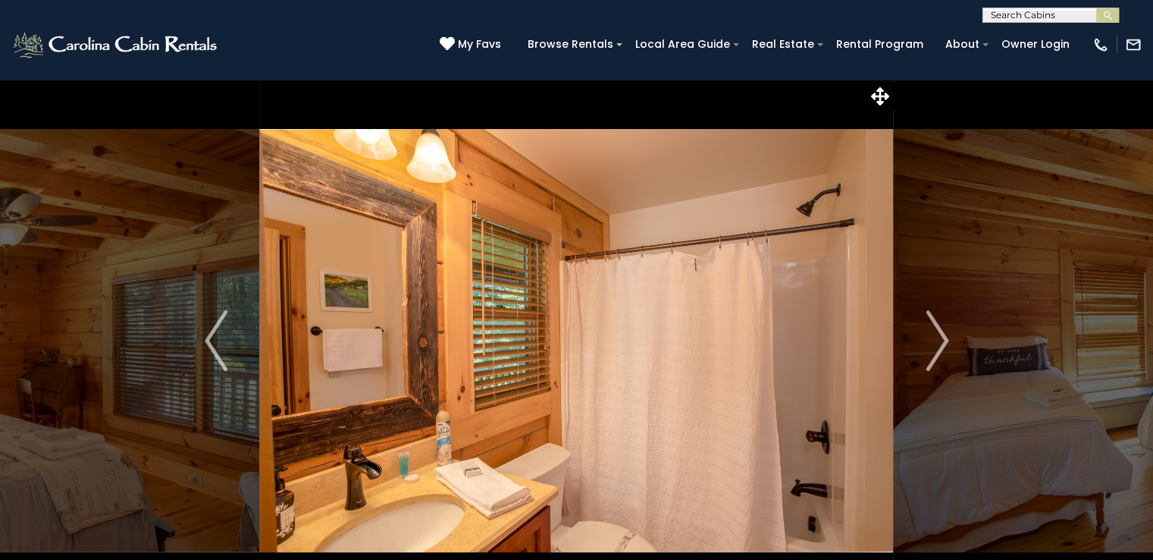
click at [928, 352] on img "Next" at bounding box center [937, 340] width 23 height 61
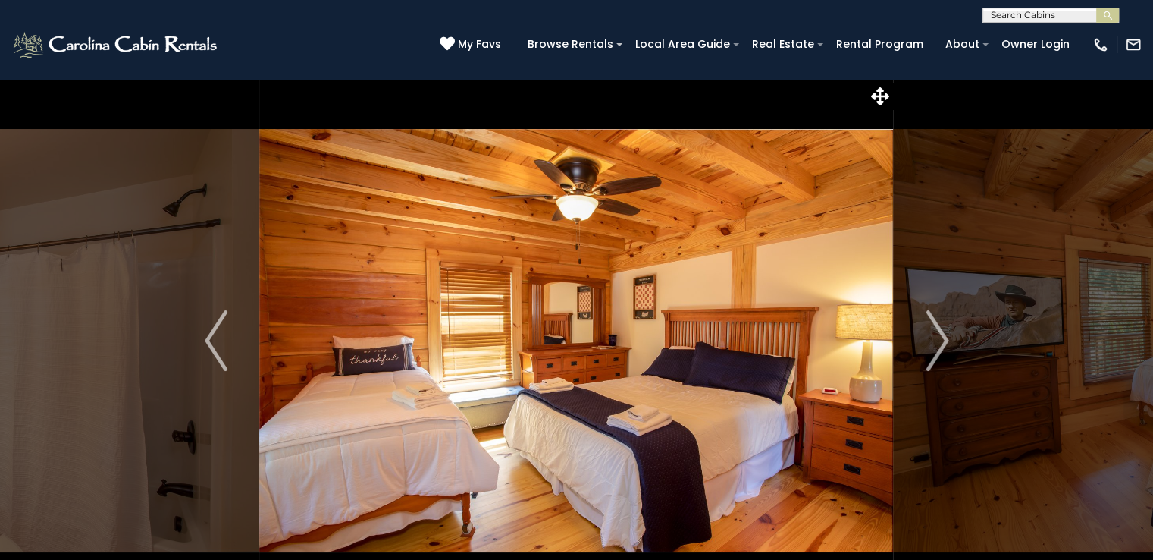
click at [939, 340] on img "Next" at bounding box center [937, 340] width 23 height 61
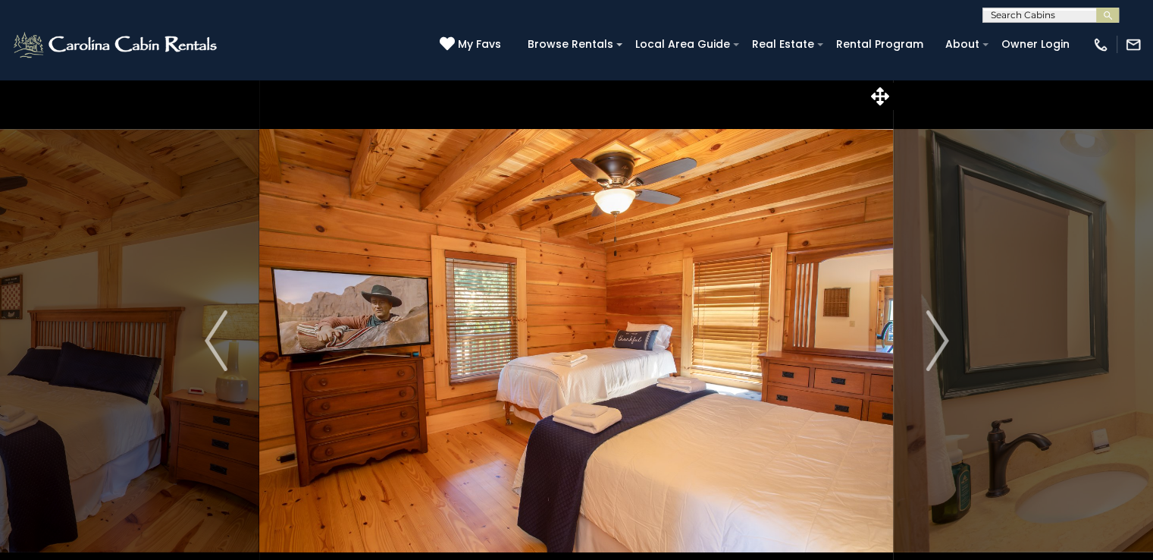
click at [932, 342] on img "Next" at bounding box center [937, 340] width 23 height 61
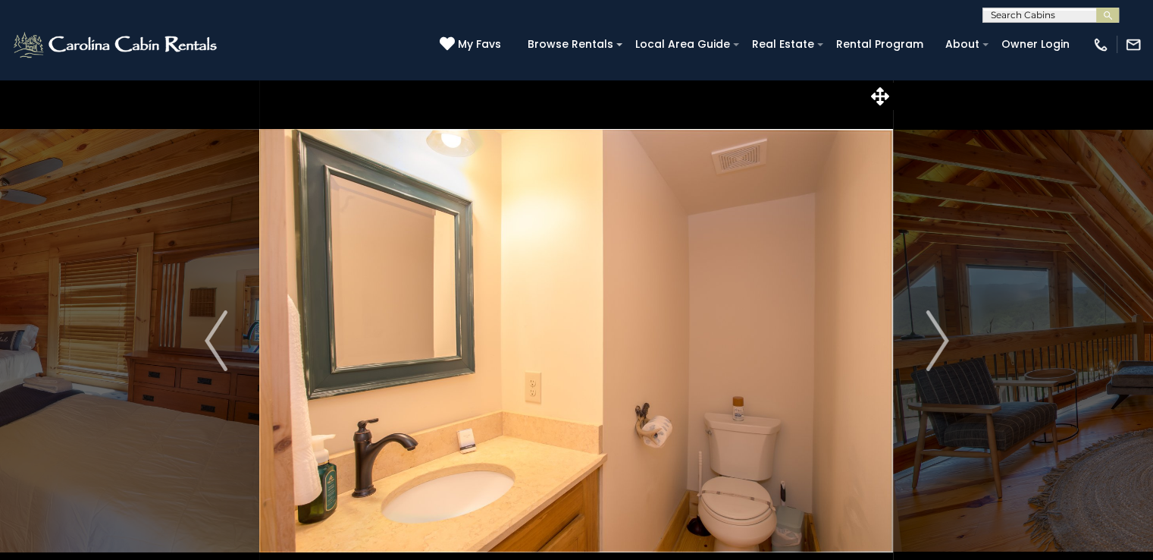
click at [945, 342] on img "Next" at bounding box center [937, 340] width 23 height 61
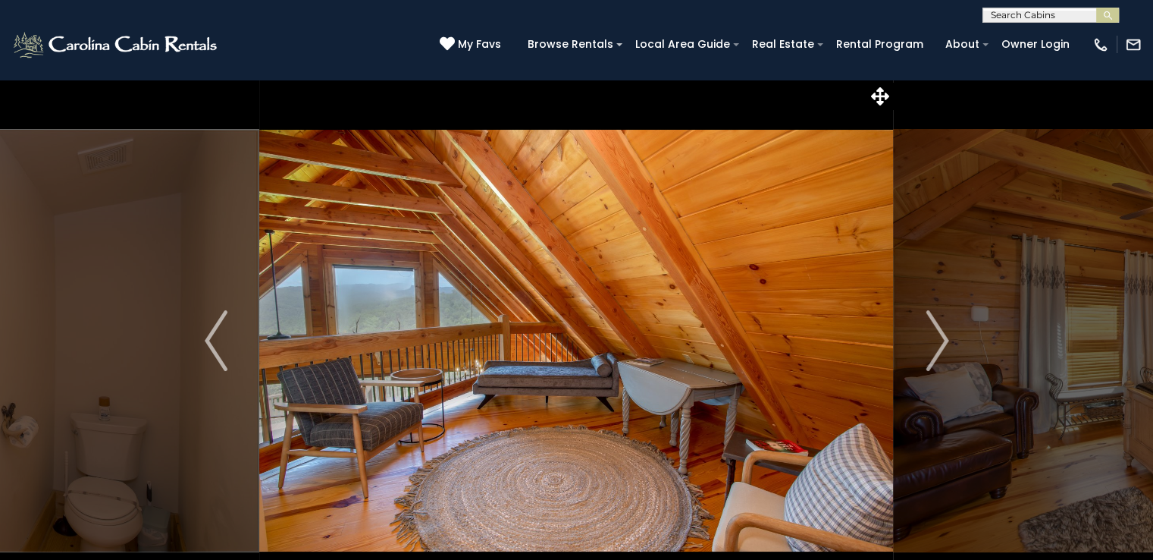
click at [937, 337] on img "Next" at bounding box center [937, 340] width 23 height 61
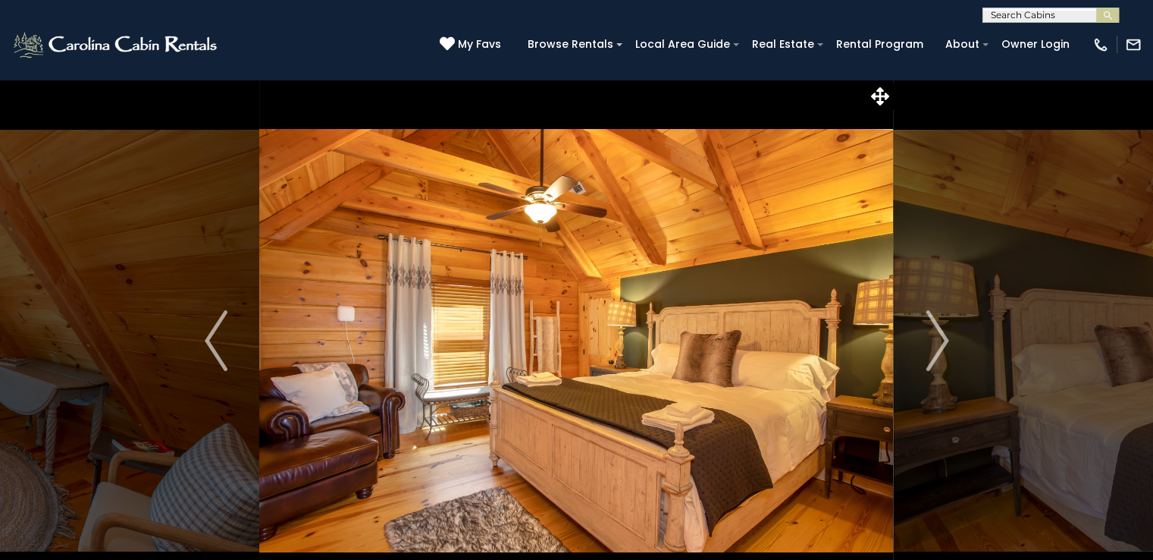
click at [934, 350] on img "Next" at bounding box center [937, 340] width 23 height 61
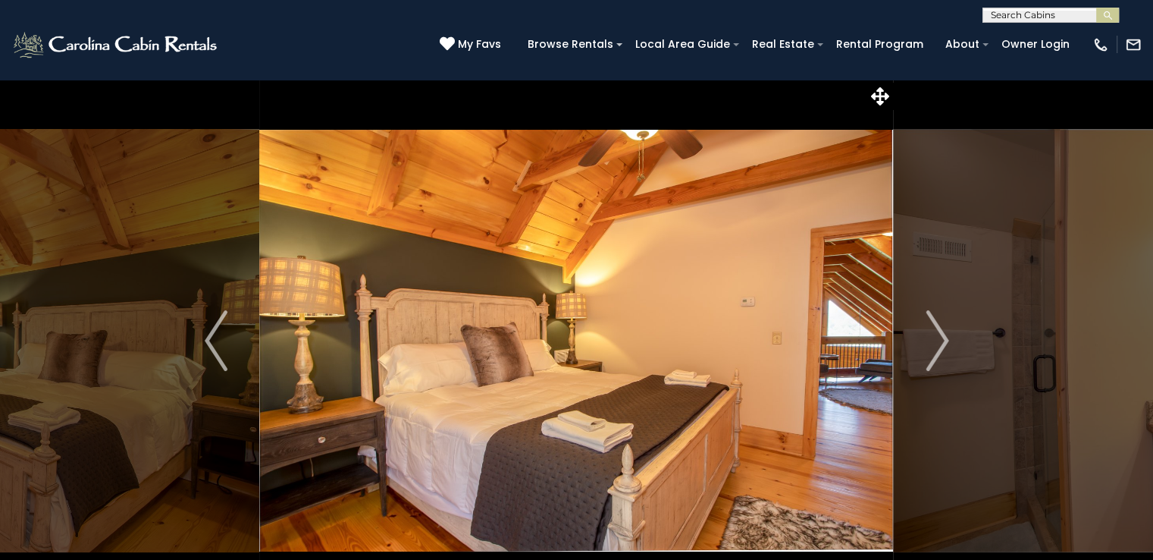
click at [938, 343] on img "Next" at bounding box center [937, 340] width 23 height 61
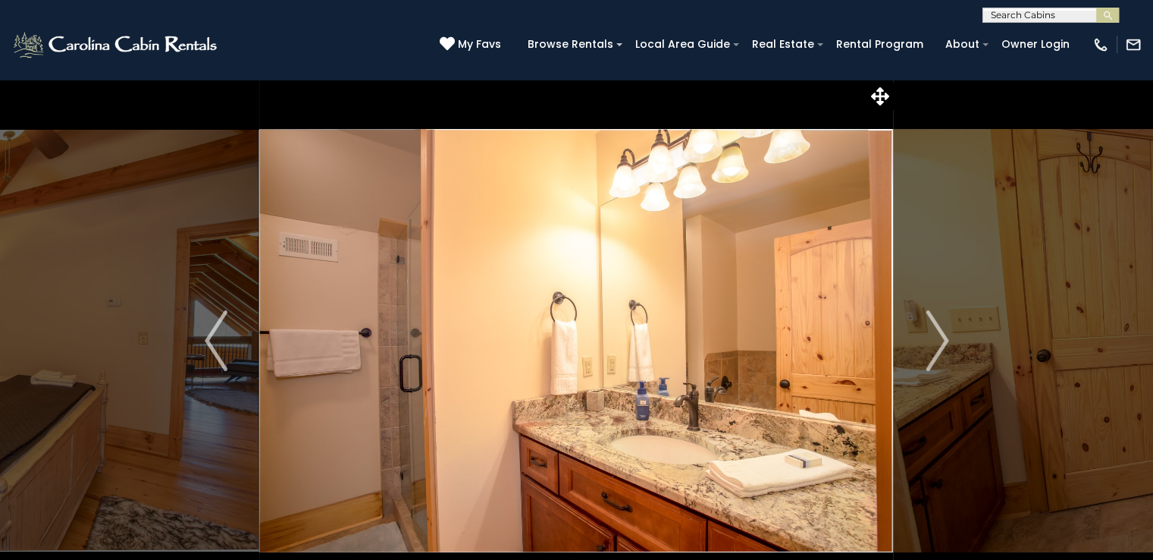
click at [944, 350] on img "Next" at bounding box center [937, 340] width 23 height 61
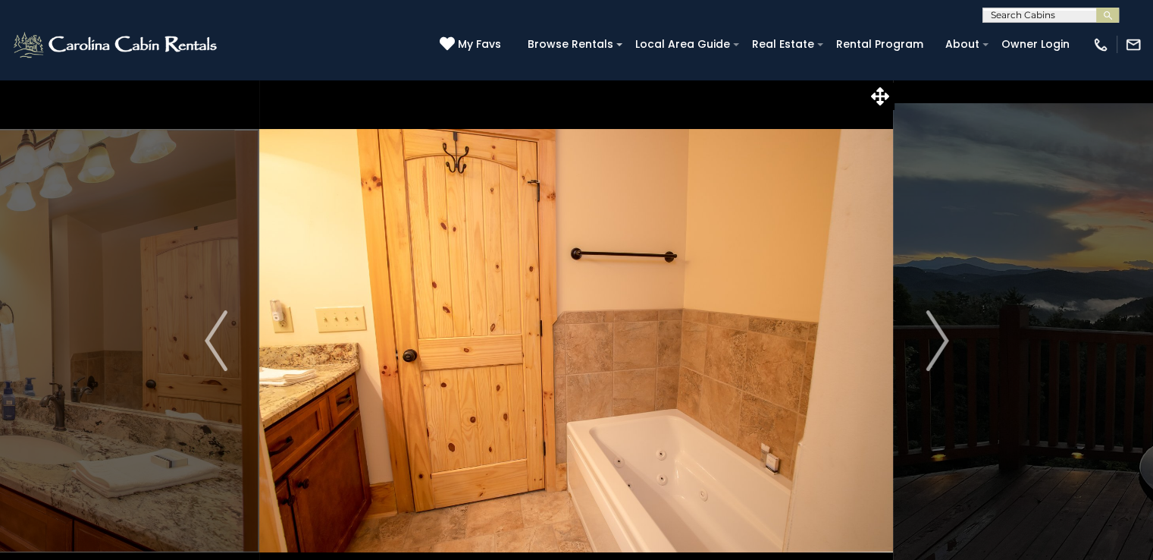
click at [937, 347] on img "Next" at bounding box center [937, 340] width 23 height 61
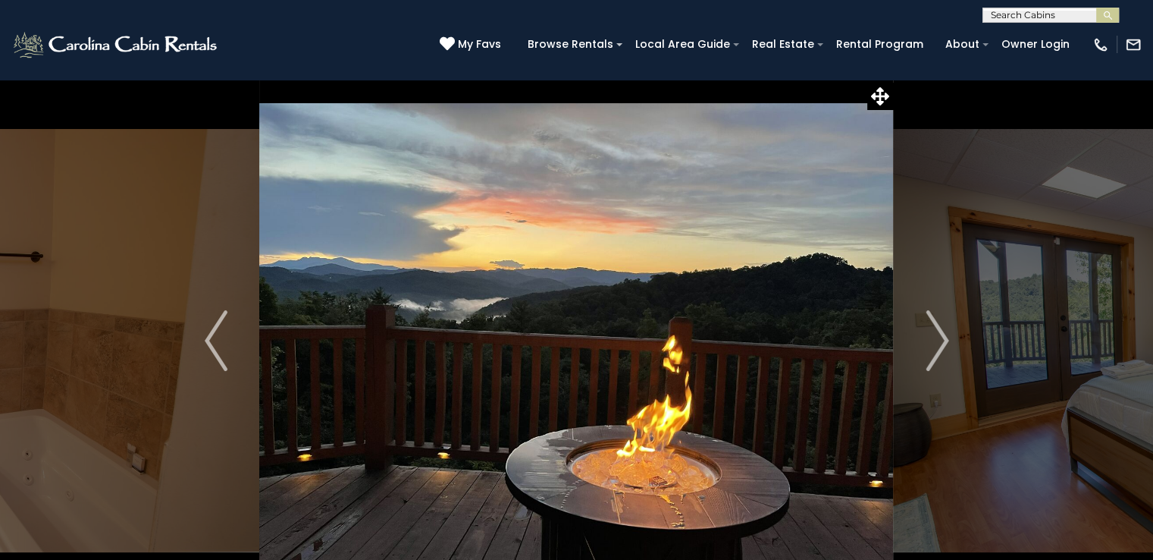
click at [937, 343] on img "Next" at bounding box center [937, 340] width 23 height 61
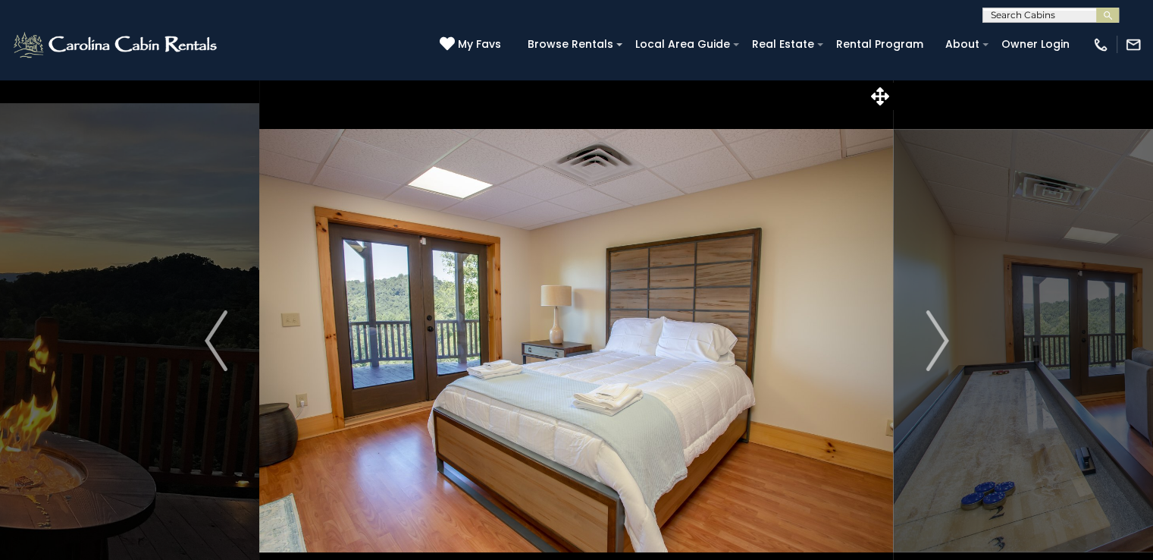
click at [949, 325] on button "Next" at bounding box center [937, 340] width 87 height 523
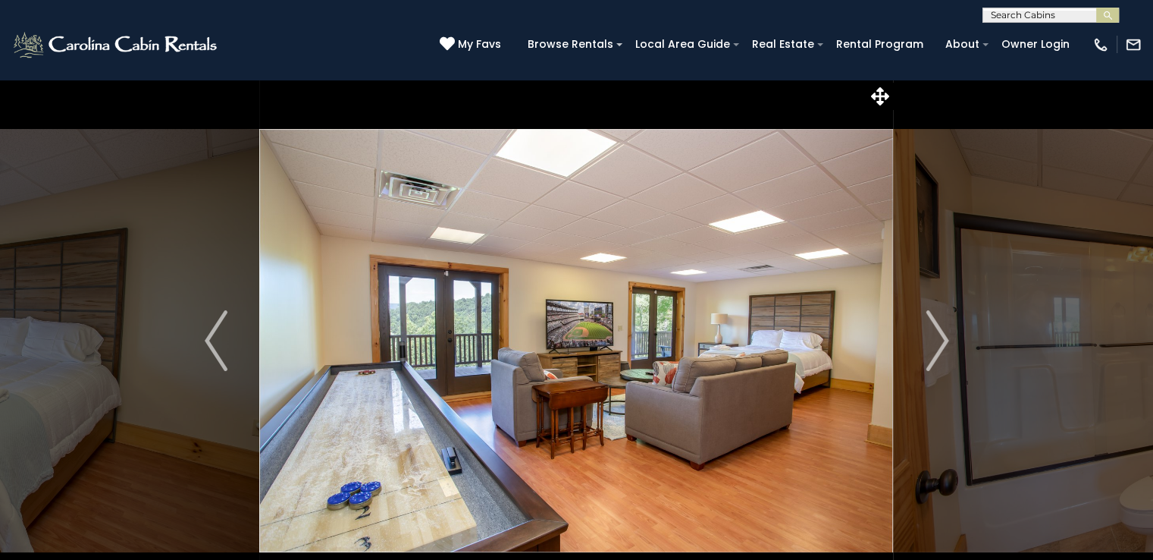
click at [943, 344] on img "Next" at bounding box center [937, 340] width 23 height 61
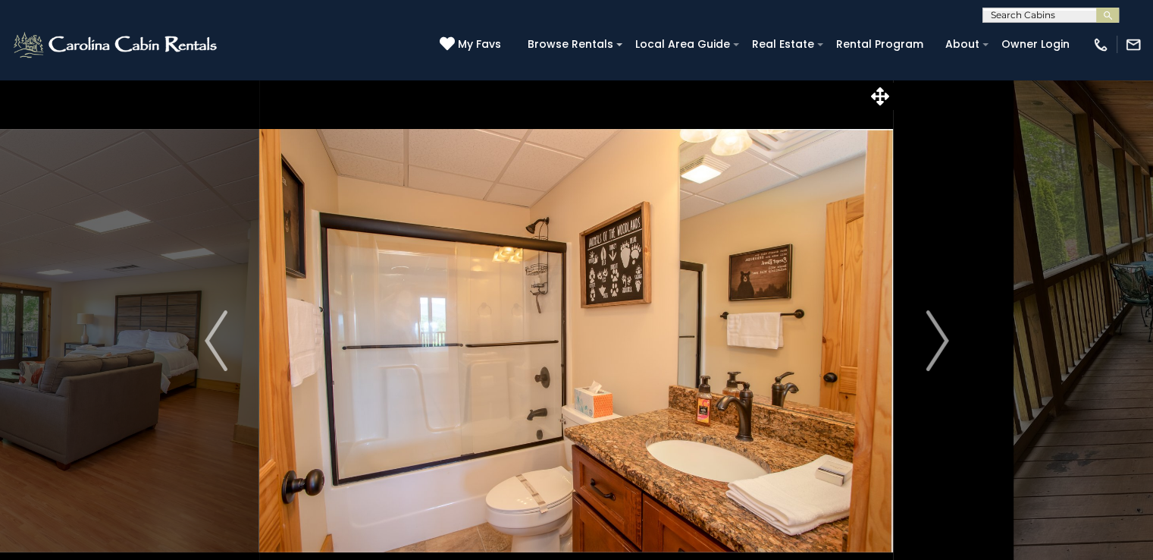
click at [200, 331] on button "Previous" at bounding box center [216, 340] width 87 height 523
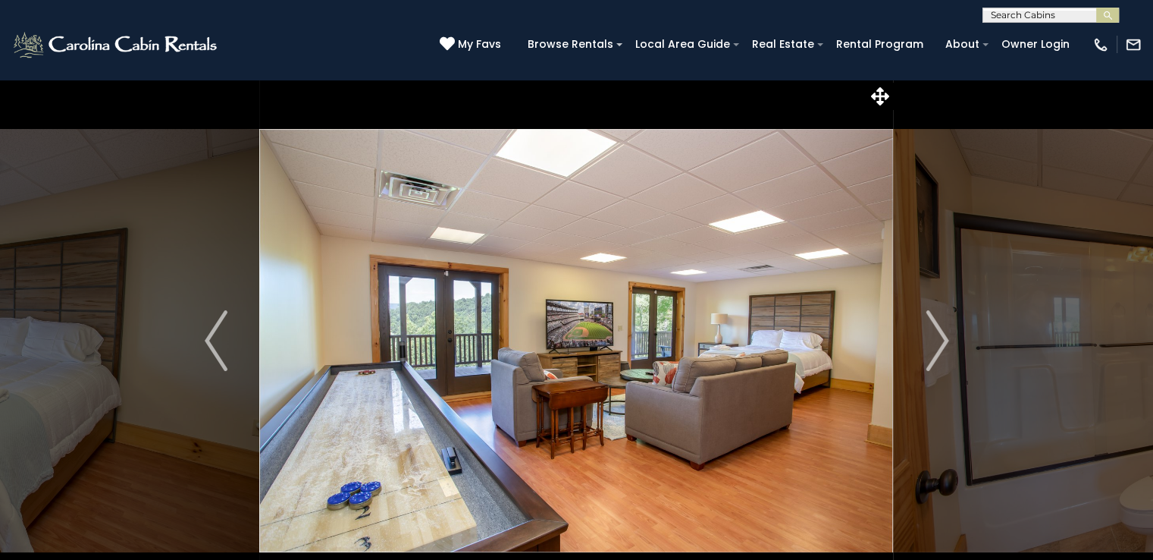
click at [939, 337] on img "Next" at bounding box center [937, 340] width 23 height 61
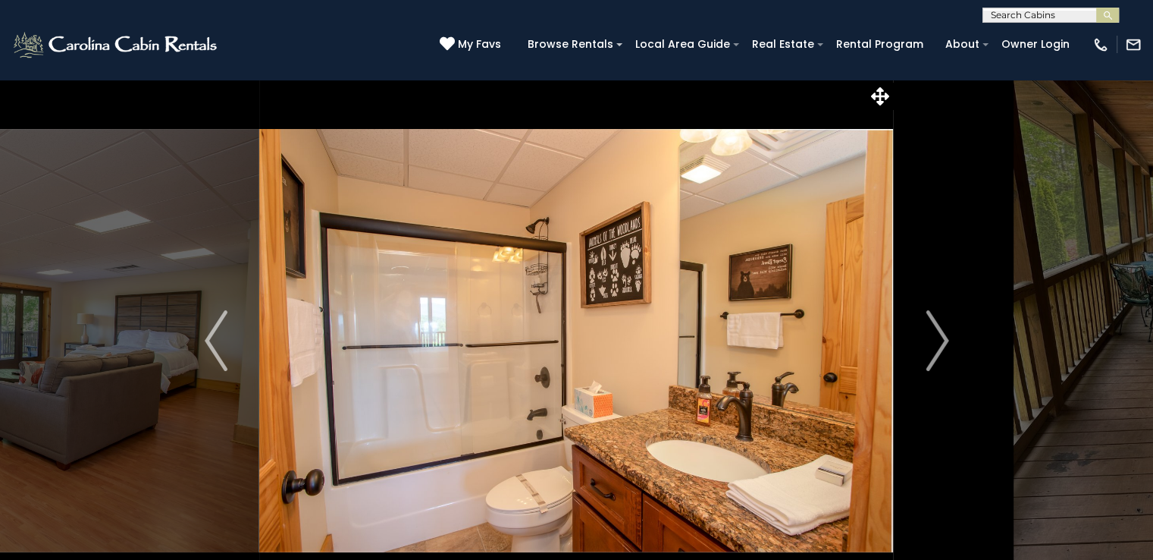
click at [934, 352] on img "Next" at bounding box center [937, 340] width 23 height 61
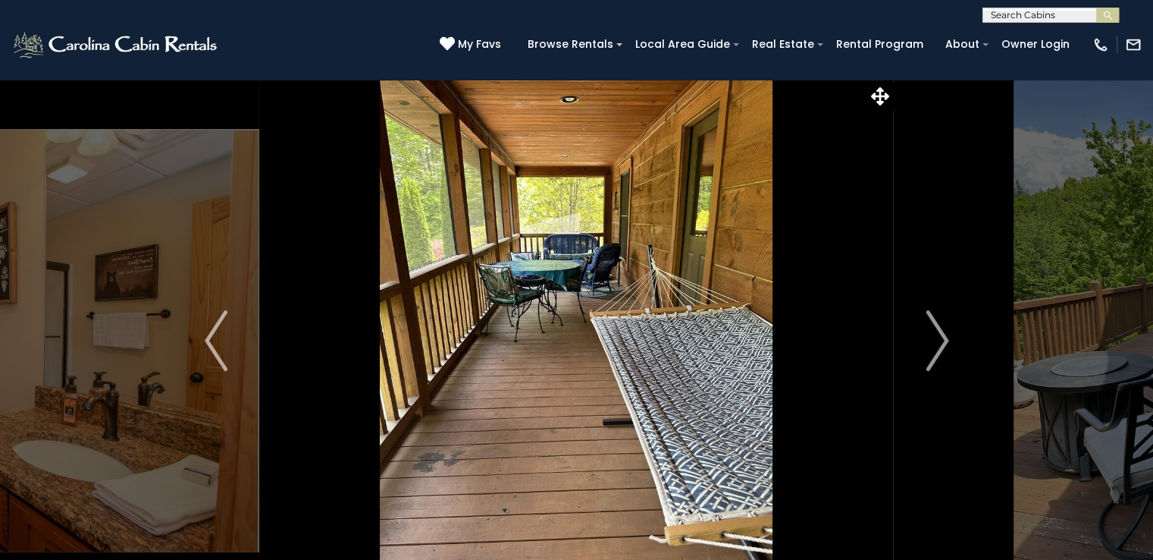
click at [945, 352] on img "Next" at bounding box center [937, 340] width 23 height 61
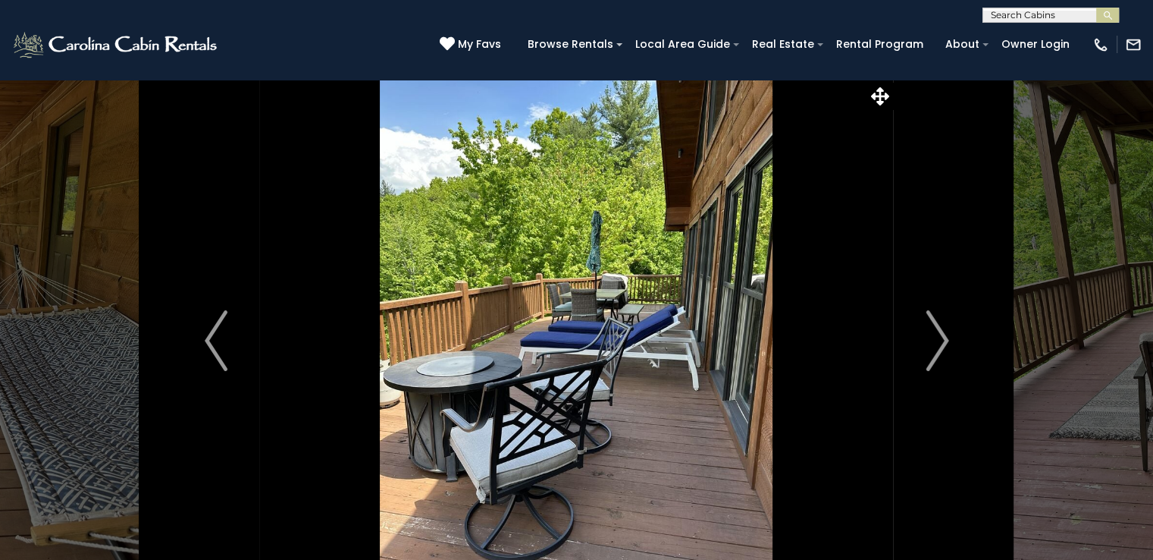
click at [939, 345] on img "Next" at bounding box center [937, 340] width 23 height 61
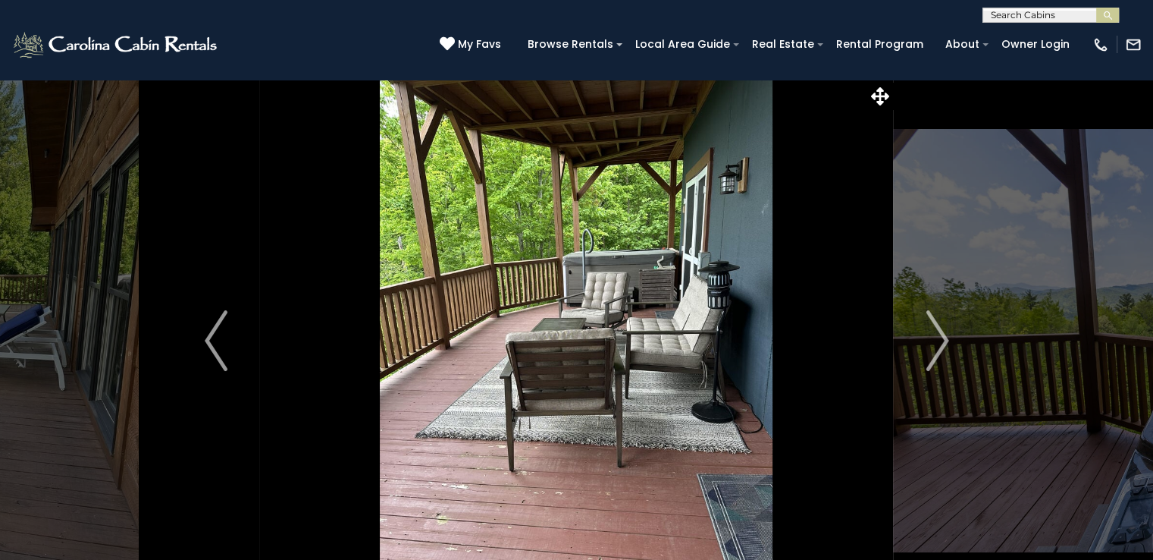
click at [944, 337] on img "Next" at bounding box center [937, 340] width 23 height 61
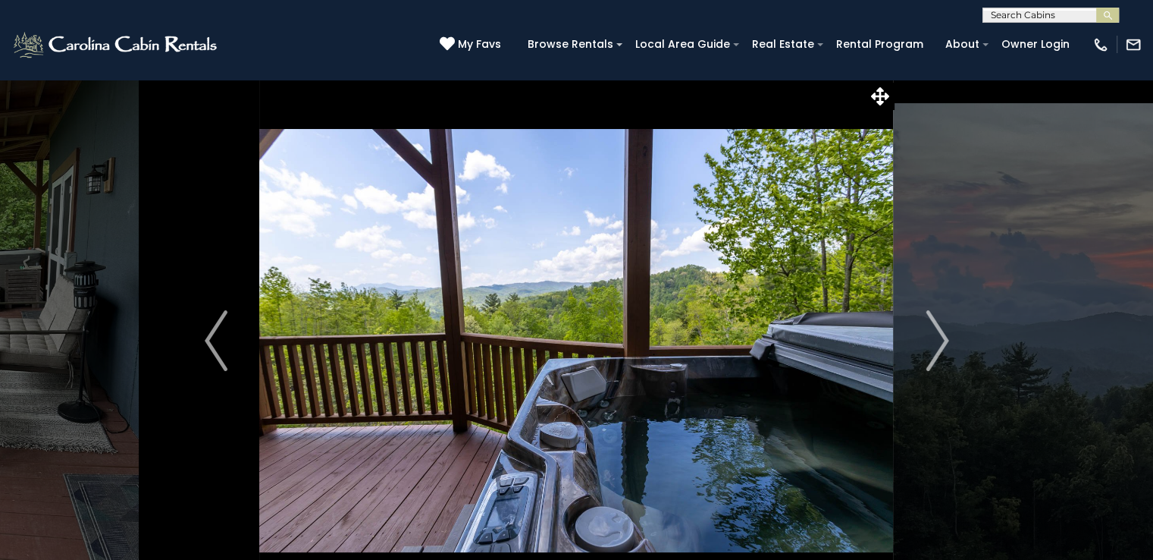
click at [940, 333] on img "Next" at bounding box center [937, 340] width 23 height 61
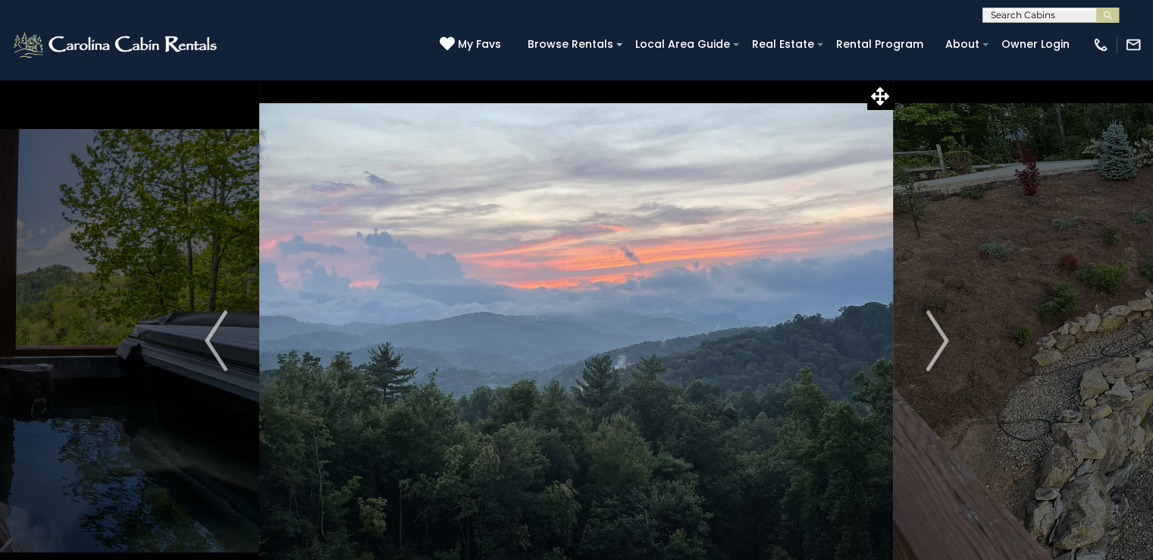
click at [945, 342] on img "Next" at bounding box center [937, 340] width 23 height 61
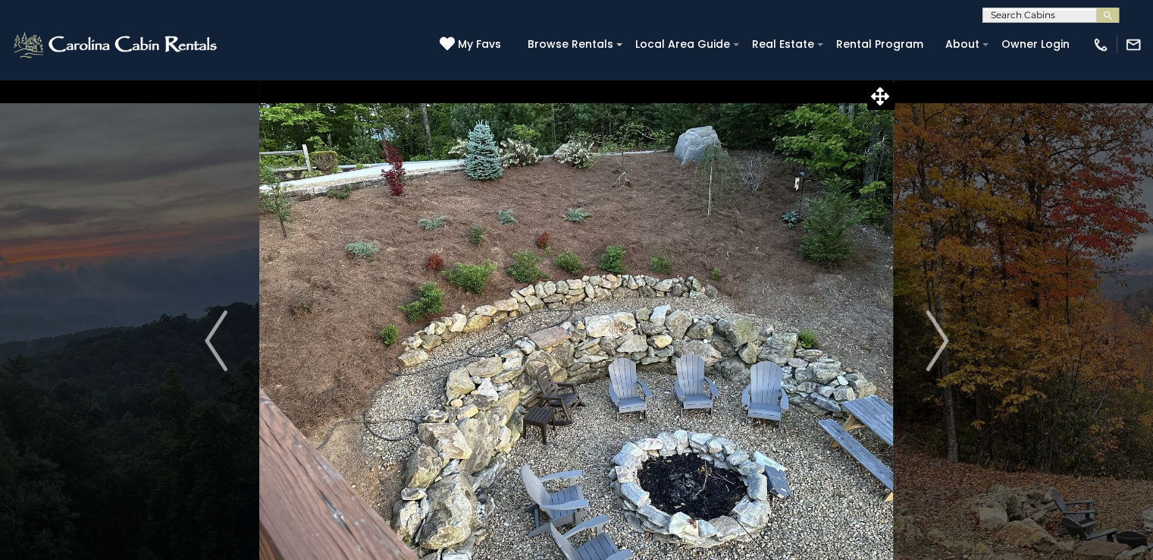
click at [937, 341] on img "Next" at bounding box center [937, 340] width 23 height 61
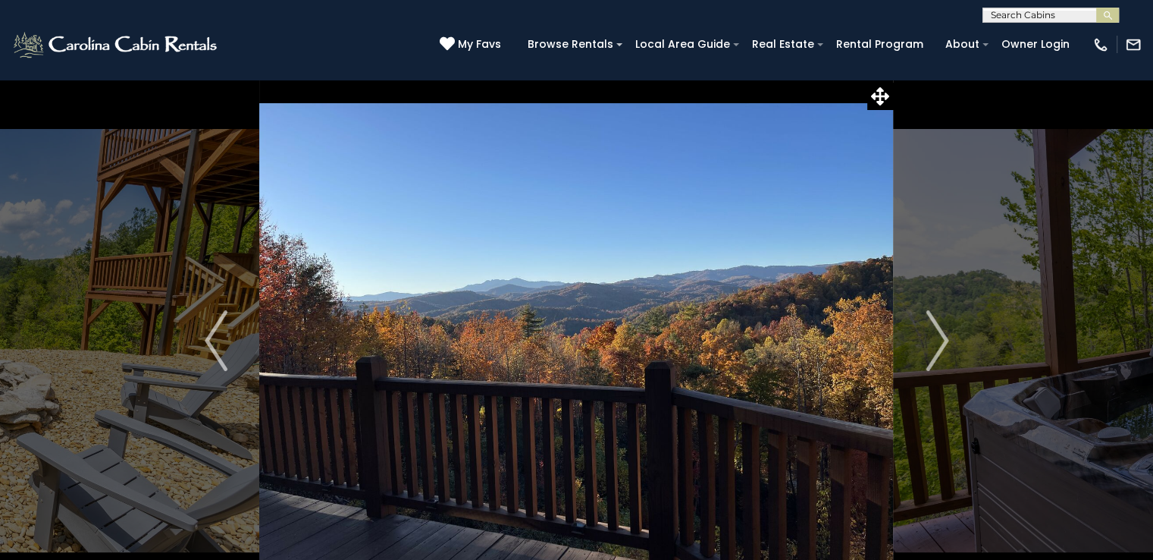
click at [933, 356] on img "Next" at bounding box center [937, 340] width 23 height 61
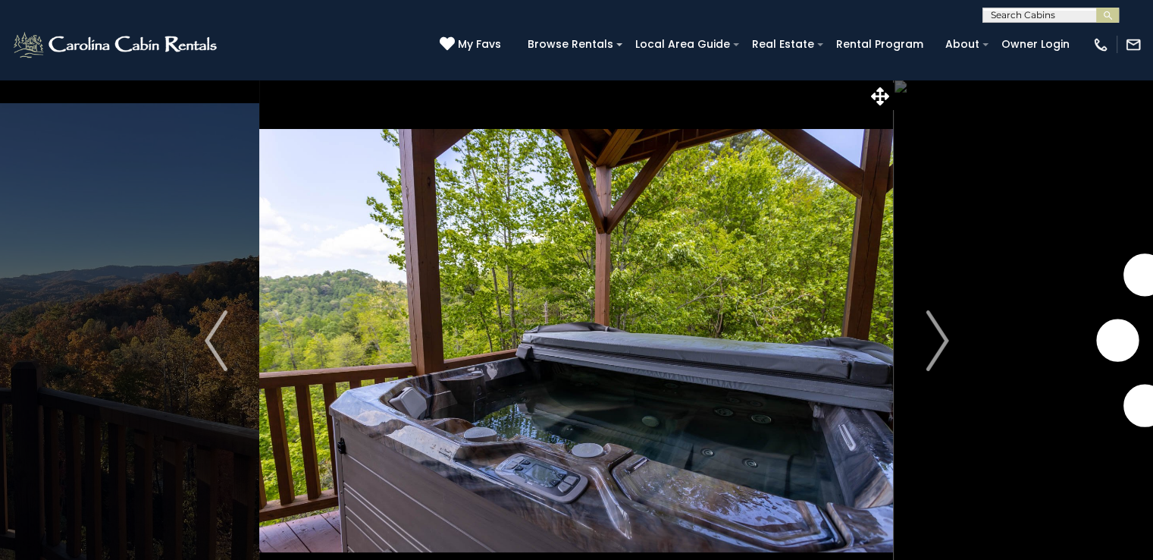
click at [933, 356] on img "Next" at bounding box center [937, 340] width 23 height 61
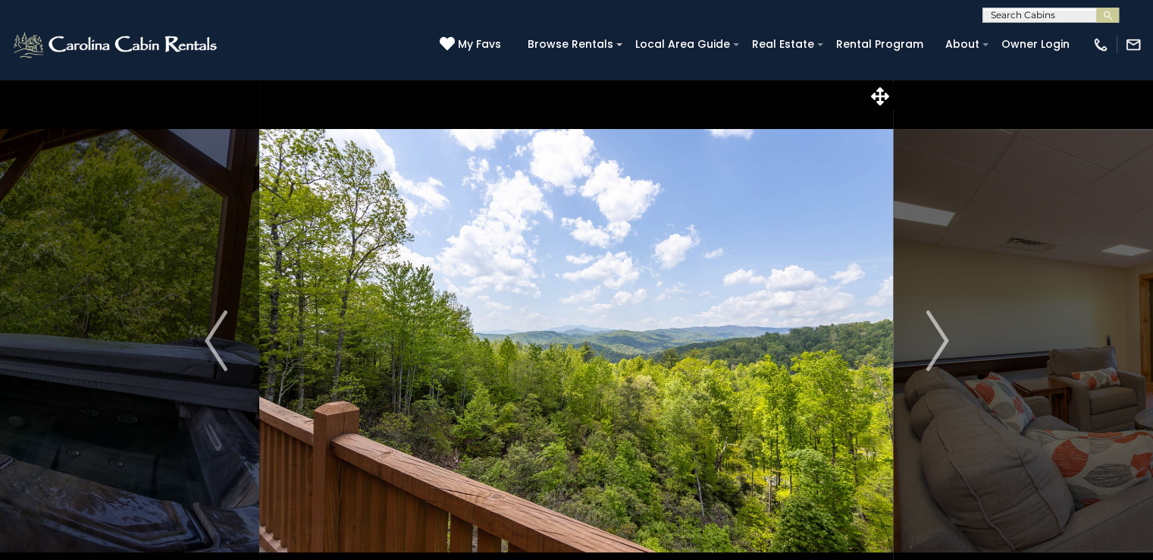
click at [933, 356] on img "Next" at bounding box center [937, 340] width 23 height 61
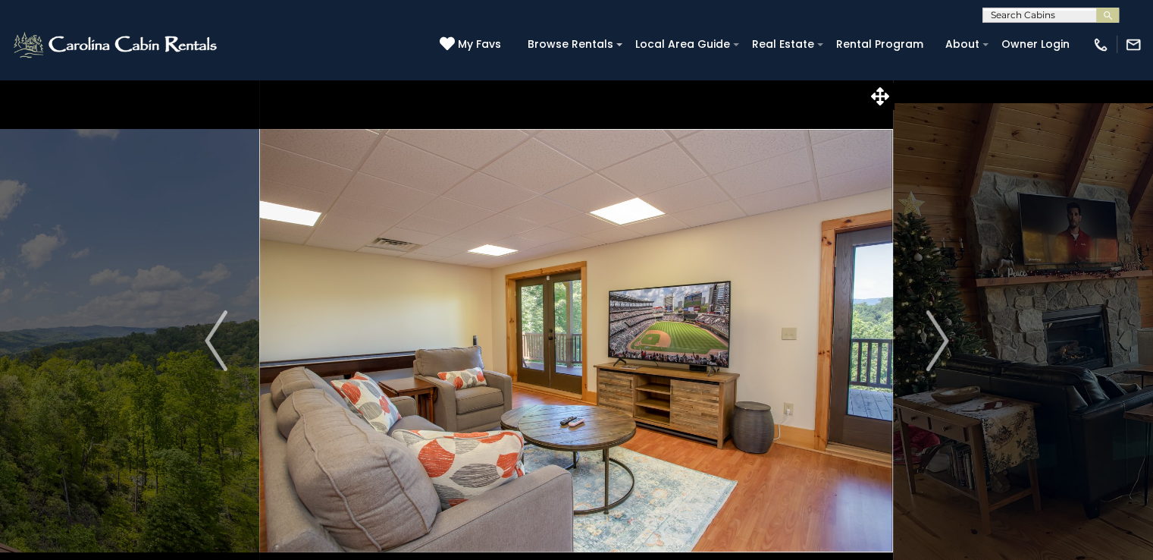
click at [933, 356] on img "Next" at bounding box center [937, 340] width 23 height 61
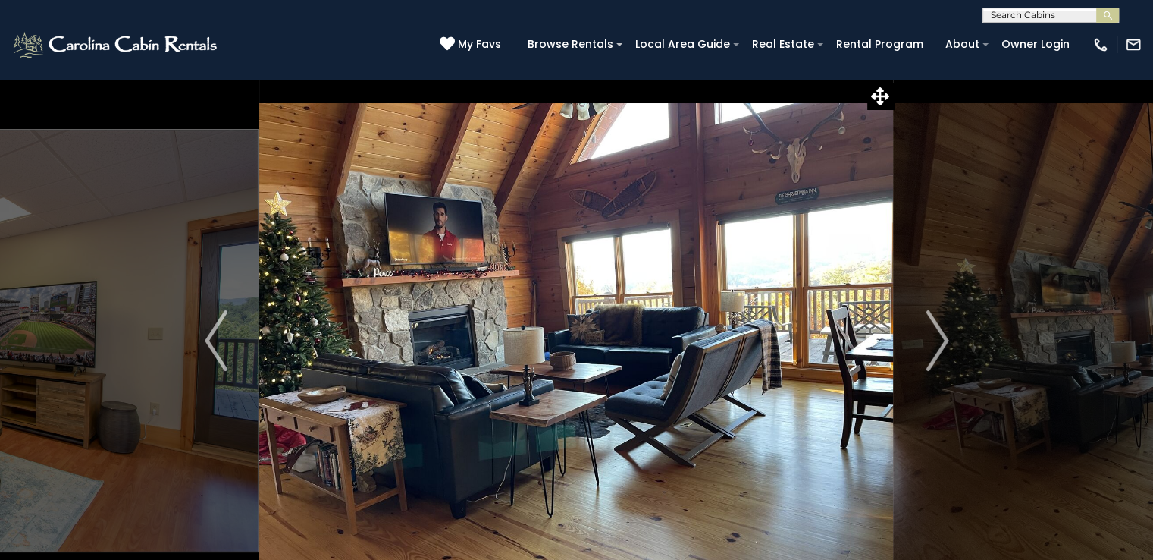
click at [933, 356] on img "Next" at bounding box center [937, 340] width 23 height 61
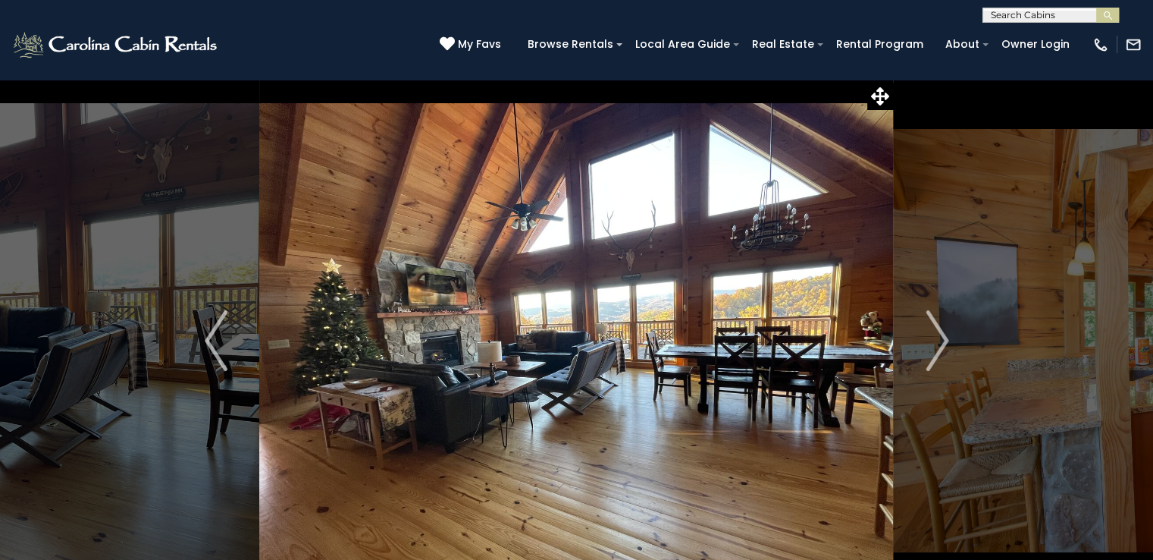
click at [933, 356] on img "Next" at bounding box center [937, 340] width 23 height 61
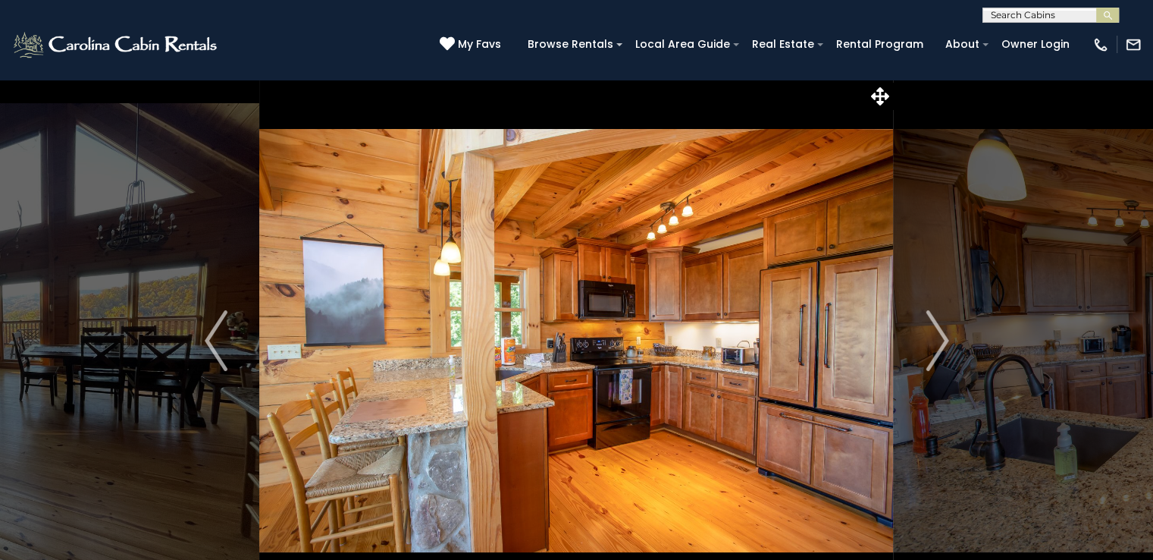
click at [933, 356] on img "Next" at bounding box center [937, 340] width 23 height 61
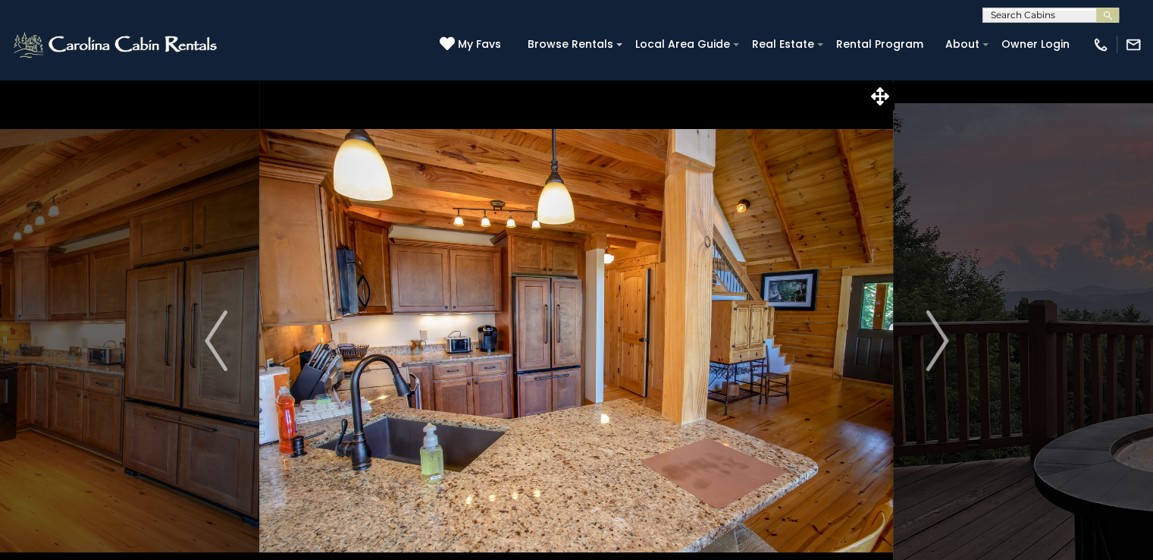
click at [933, 356] on img "Next" at bounding box center [937, 340] width 23 height 61
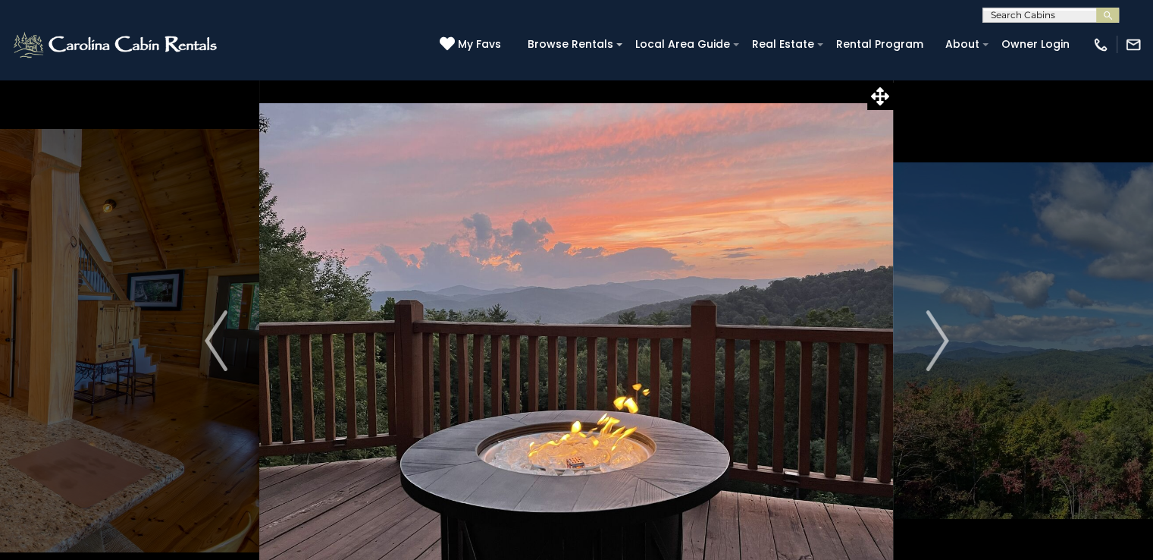
click at [933, 356] on img "Next" at bounding box center [937, 340] width 23 height 61
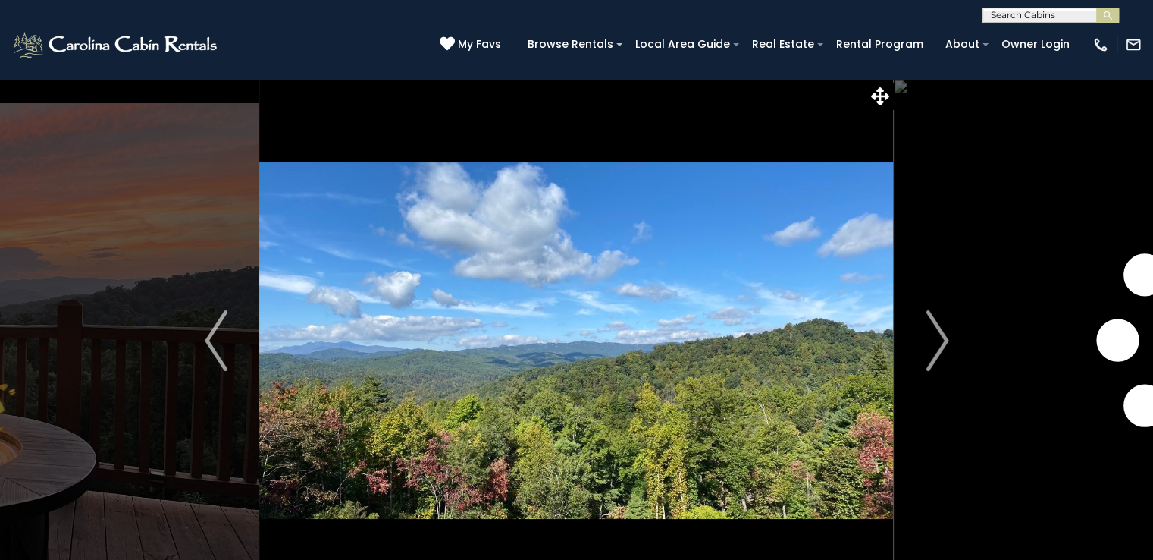
click at [933, 356] on img "Next" at bounding box center [937, 340] width 23 height 61
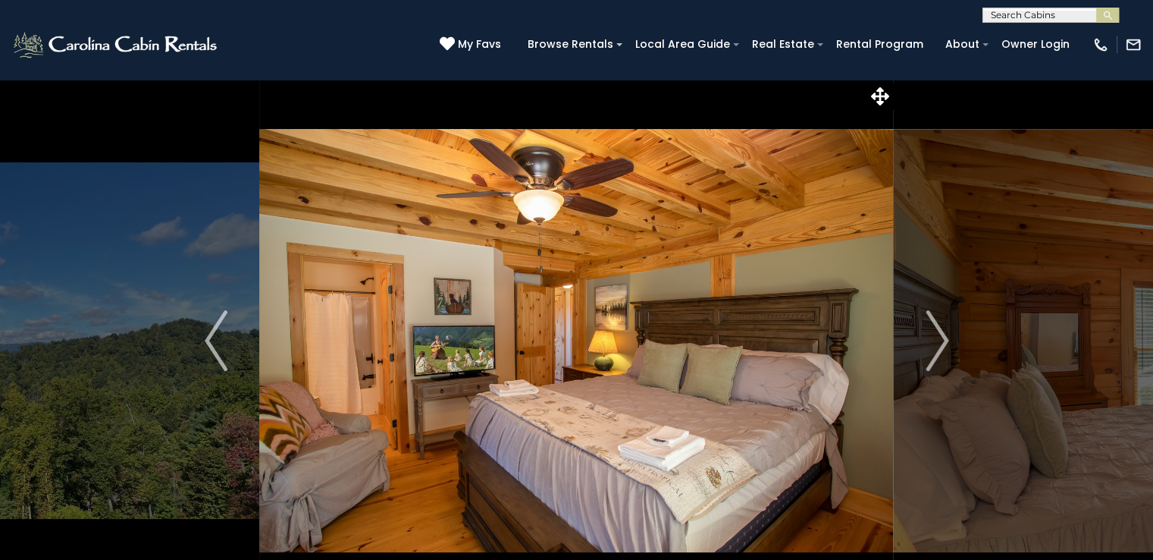
click at [933, 356] on img "Next" at bounding box center [937, 340] width 23 height 61
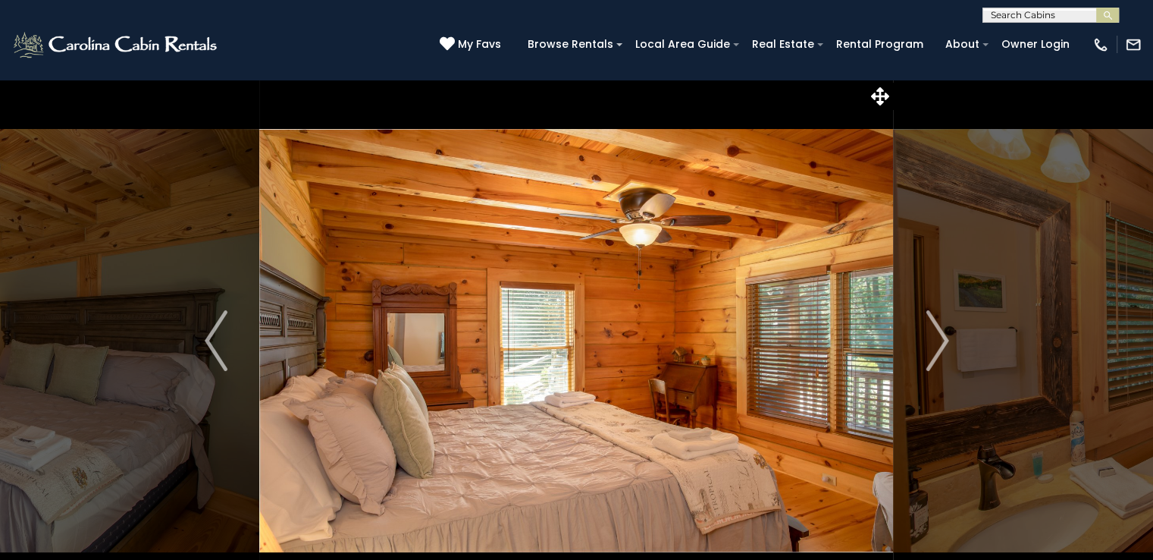
click at [933, 356] on img "Next" at bounding box center [937, 340] width 23 height 61
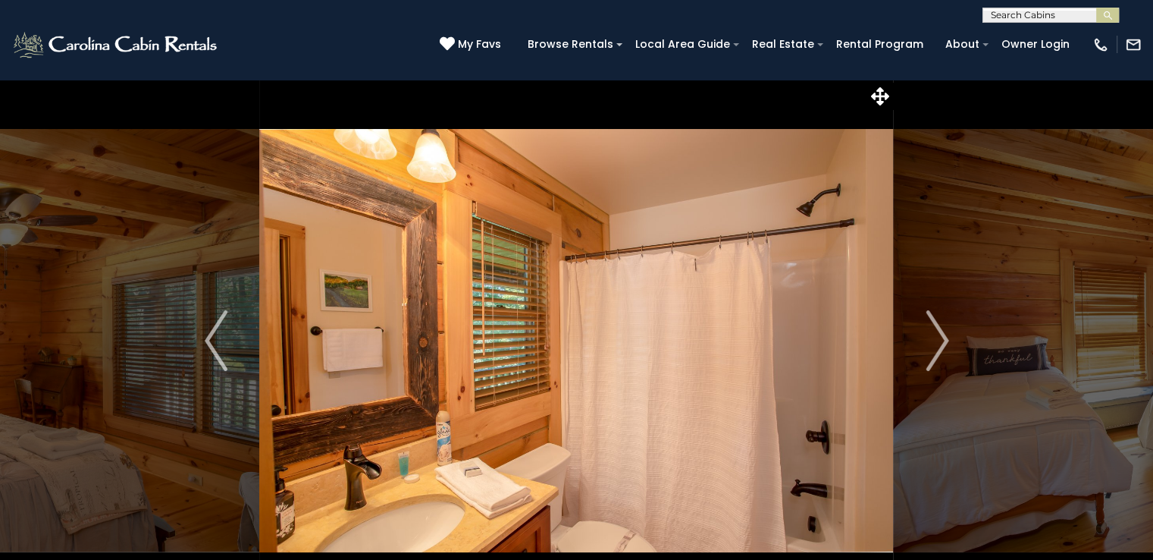
click at [933, 356] on img "Next" at bounding box center [937, 340] width 23 height 61
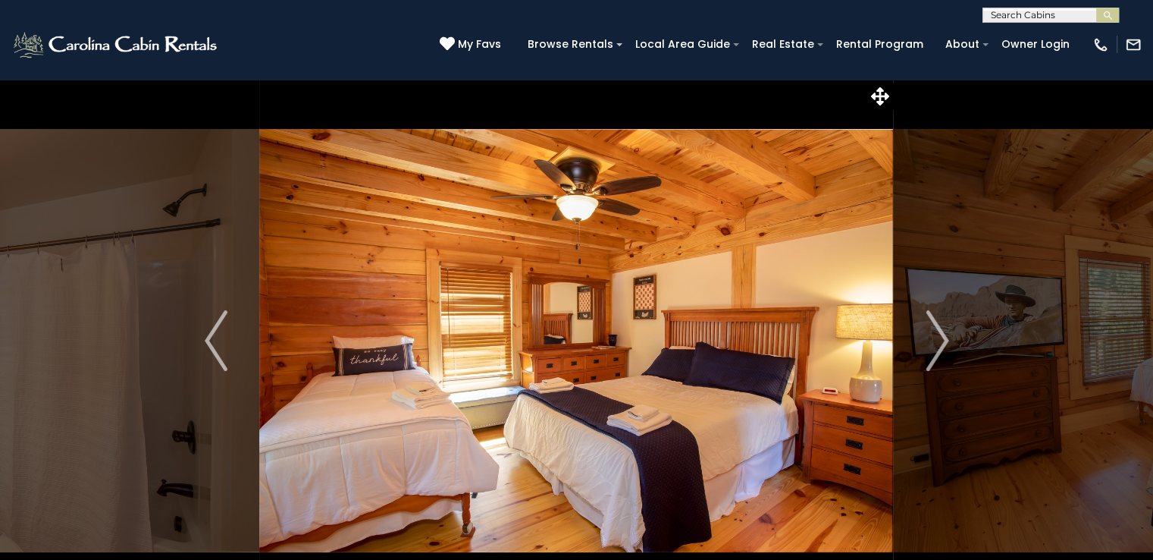
click at [208, 334] on img "Previous" at bounding box center [216, 340] width 23 height 61
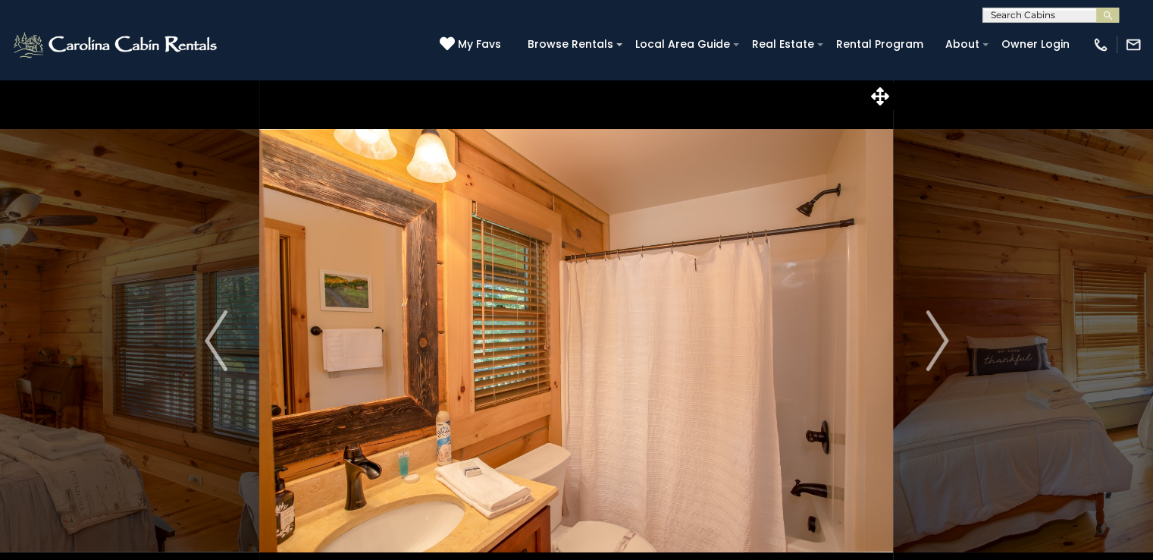
click at [208, 334] on img "Previous" at bounding box center [216, 340] width 23 height 61
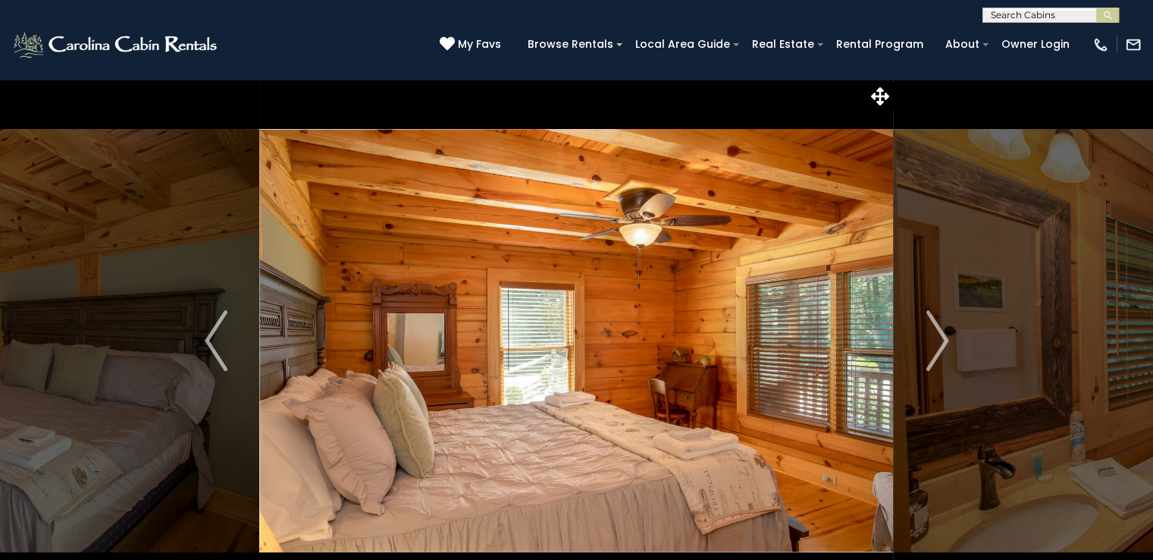
click at [213, 346] on img "Previous" at bounding box center [216, 340] width 23 height 61
